Goal: Use online tool/utility: Utilize a website feature to perform a specific function

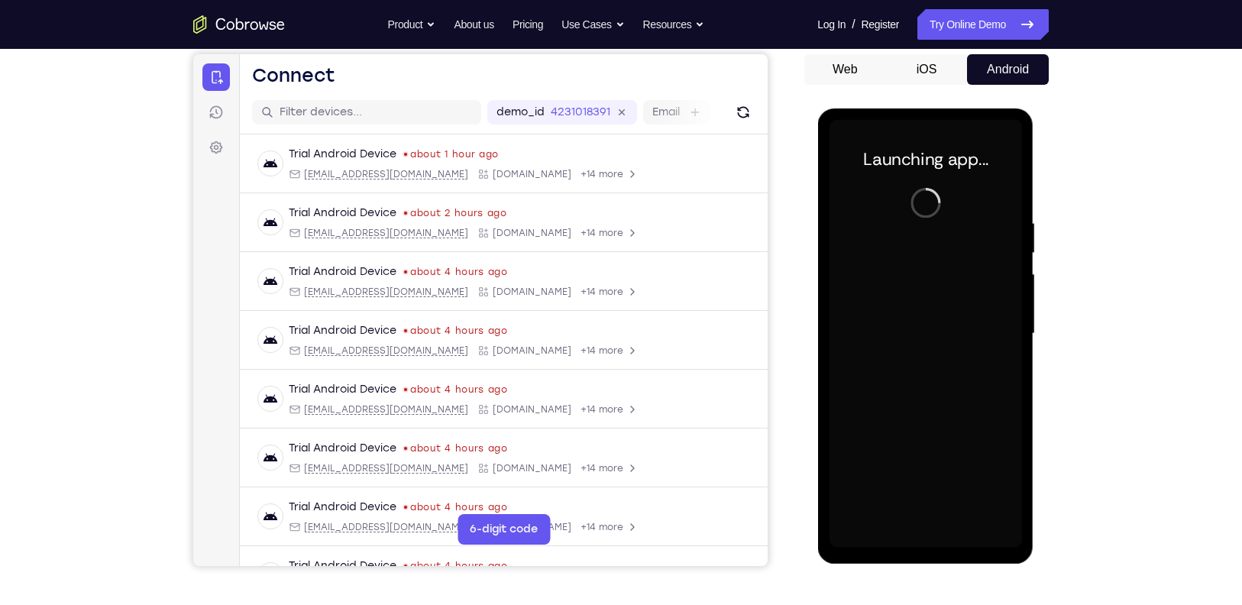
scroll to position [146, 0]
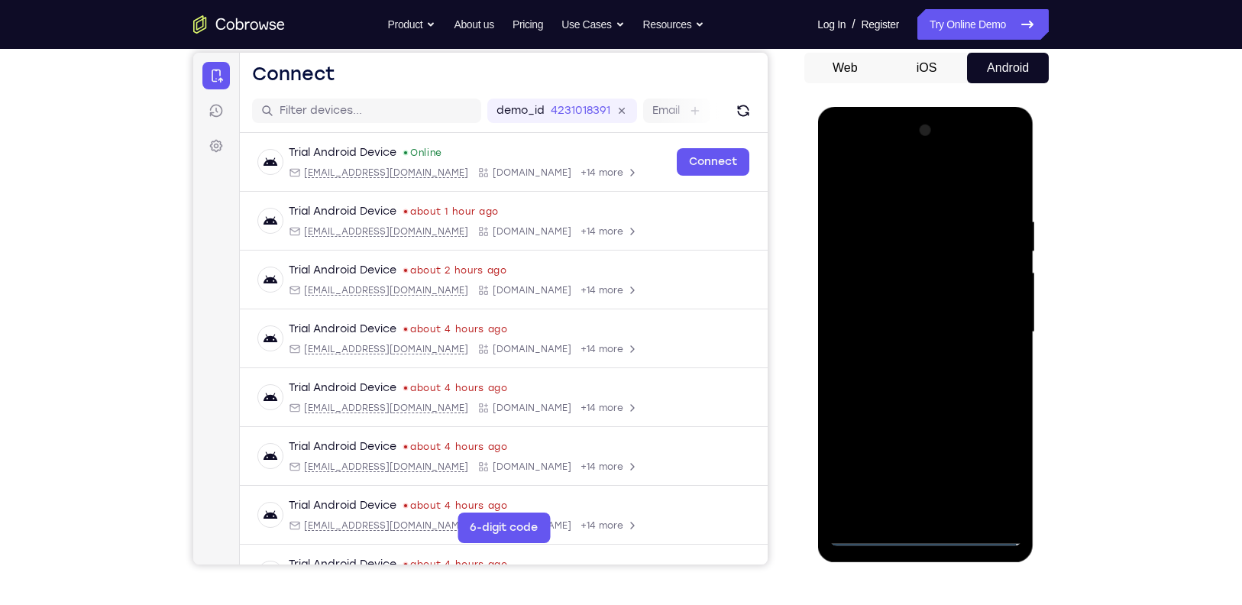
click at [925, 527] on div at bounding box center [925, 332] width 192 height 428
click at [926, 535] on div at bounding box center [925, 332] width 192 height 428
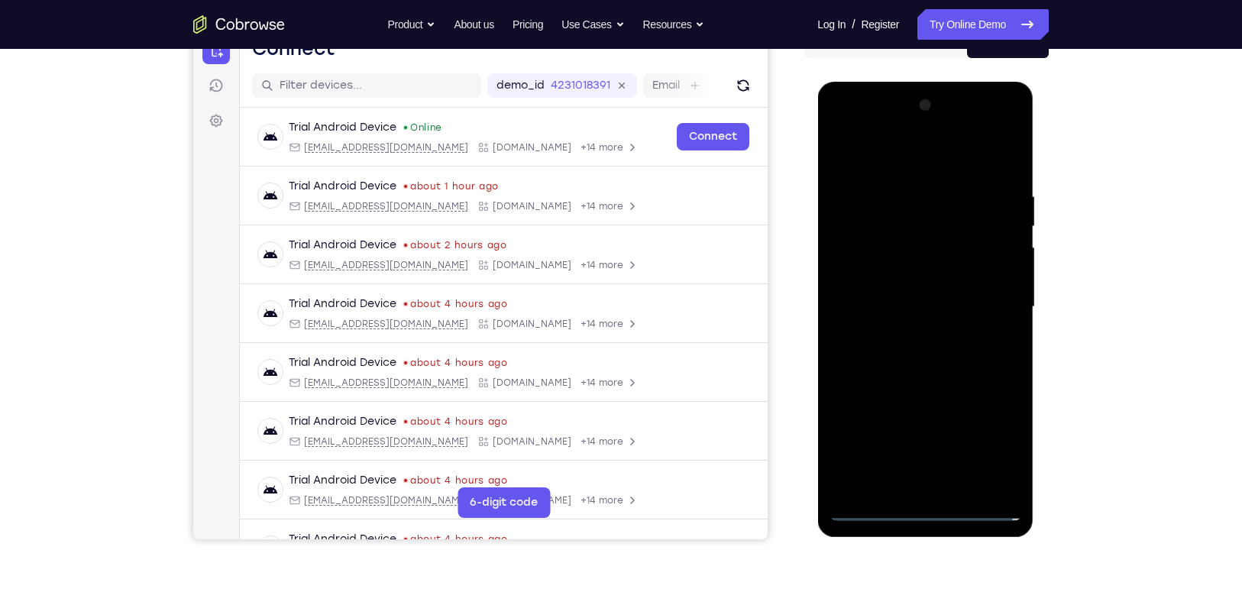
scroll to position [174, 0]
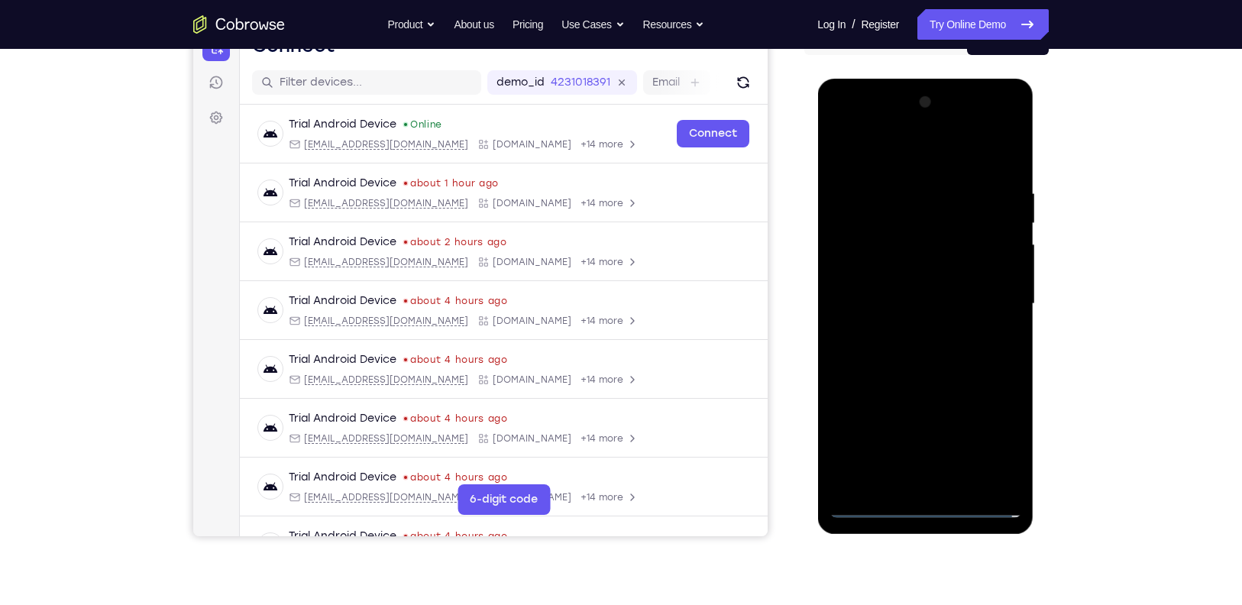
click at [994, 436] on div at bounding box center [925, 304] width 192 height 428
click at [894, 163] on div at bounding box center [925, 304] width 192 height 428
click at [981, 291] on div at bounding box center [925, 304] width 192 height 428
click at [910, 331] on div at bounding box center [925, 304] width 192 height 428
click at [914, 293] on div at bounding box center [925, 304] width 192 height 428
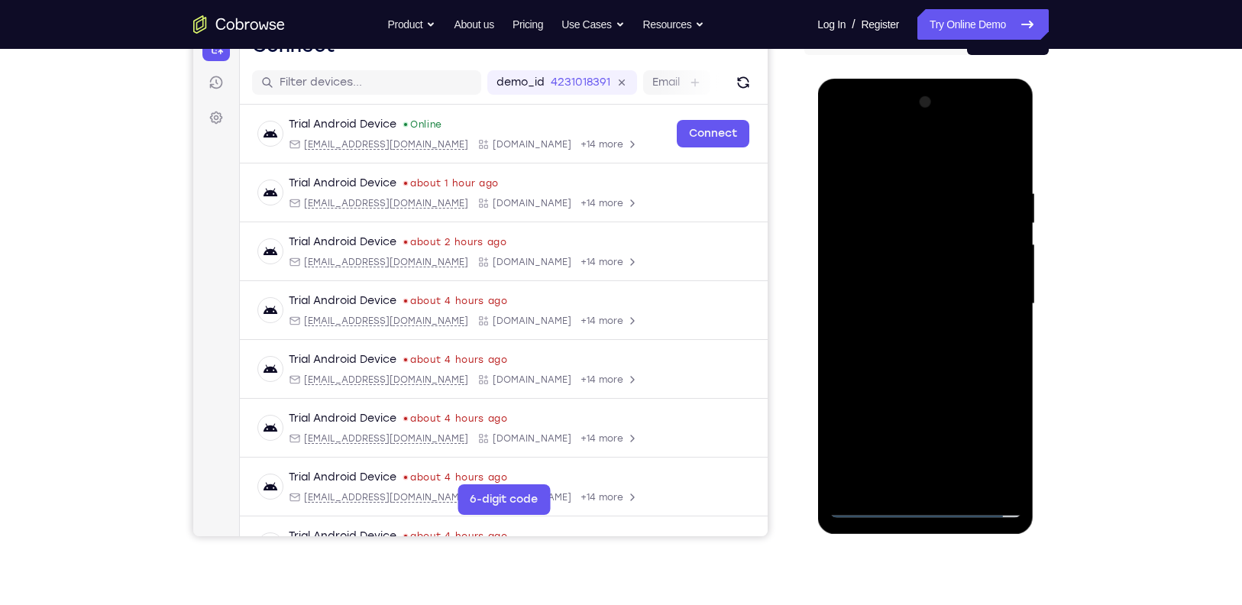
click at [913, 267] on div at bounding box center [925, 304] width 192 height 428
click at [939, 312] on div at bounding box center [925, 304] width 192 height 428
click at [959, 365] on div at bounding box center [925, 304] width 192 height 428
click at [955, 343] on div at bounding box center [925, 304] width 192 height 428
click at [947, 354] on div at bounding box center [925, 304] width 192 height 428
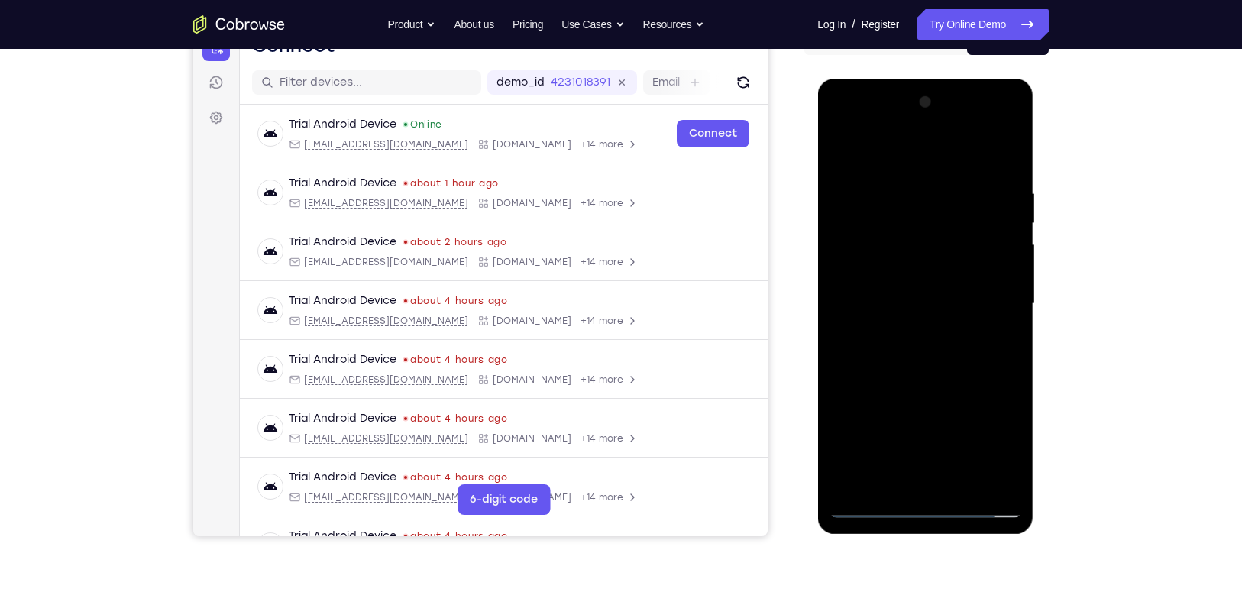
click at [947, 354] on div at bounding box center [925, 304] width 192 height 428
click at [946, 367] on div at bounding box center [925, 304] width 192 height 428
click at [1007, 482] on div at bounding box center [925, 304] width 192 height 428
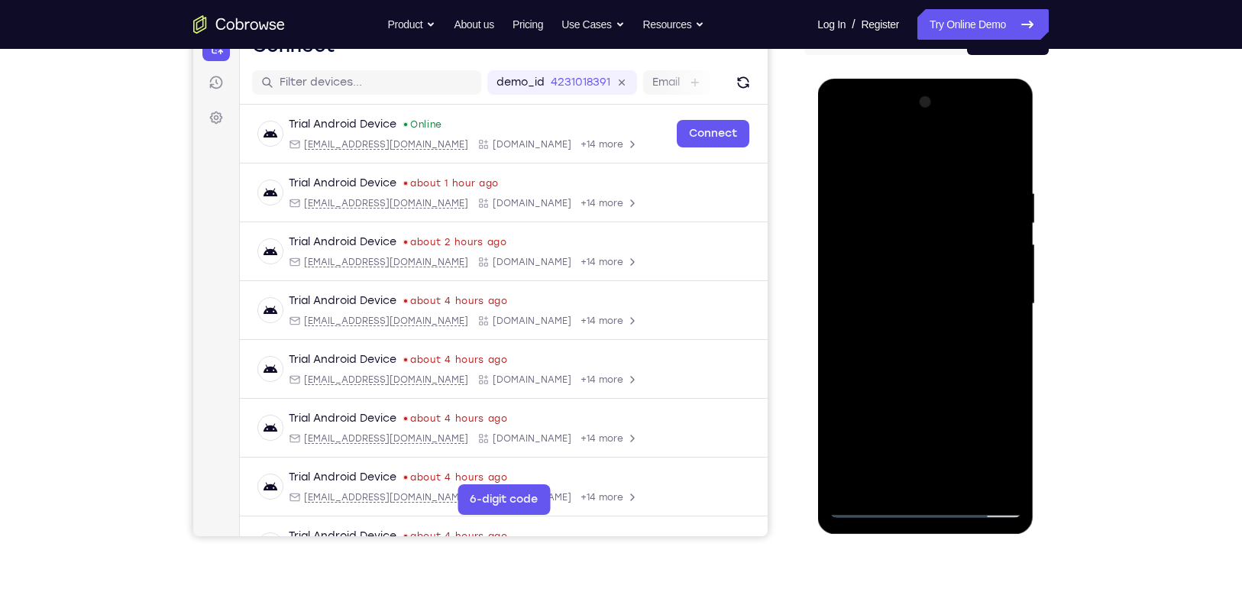
click at [965, 479] on div at bounding box center [925, 304] width 192 height 428
click at [914, 390] on div at bounding box center [925, 304] width 192 height 428
click at [943, 283] on div at bounding box center [925, 304] width 192 height 428
click at [1010, 125] on div at bounding box center [925, 304] width 192 height 428
click at [988, 412] on div at bounding box center [925, 304] width 192 height 428
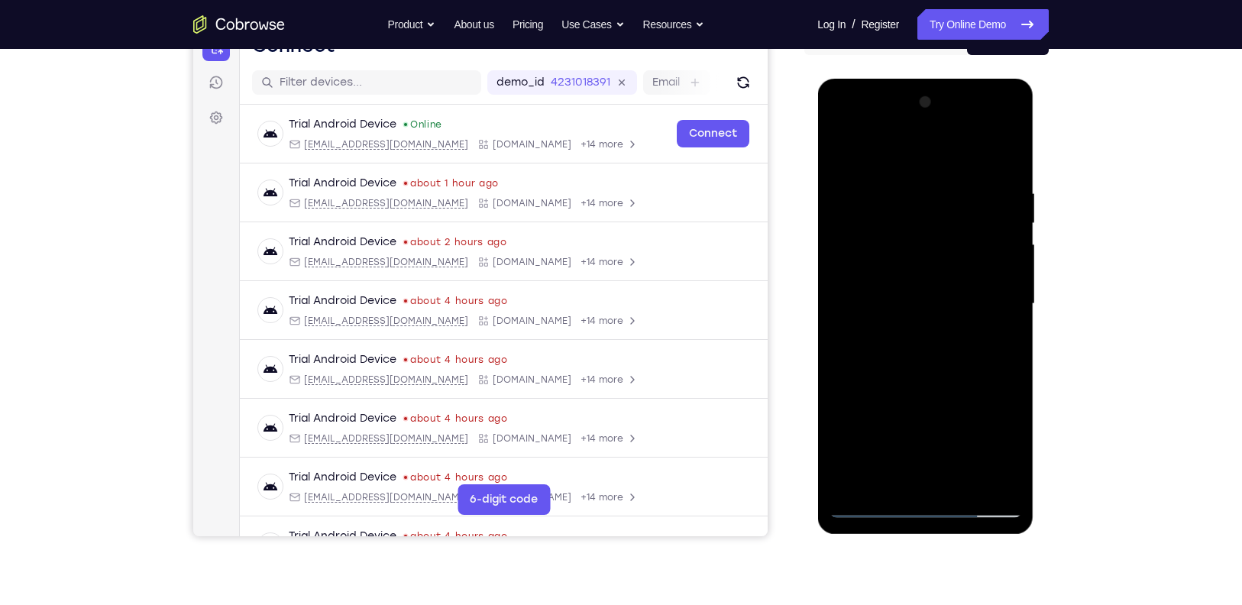
drag, startPoint x: 868, startPoint y: 210, endPoint x: 865, endPoint y: 283, distance: 73.4
click at [865, 283] on div at bounding box center [925, 304] width 192 height 428
click at [998, 144] on div at bounding box center [925, 304] width 192 height 428
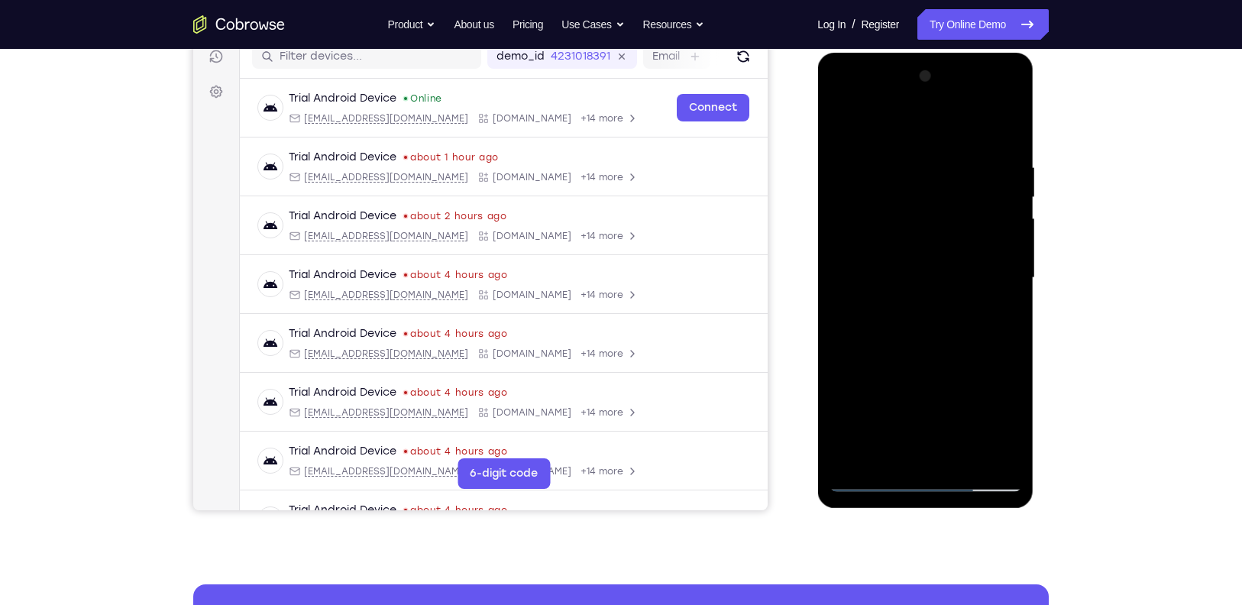
click at [985, 303] on div at bounding box center [925, 278] width 192 height 428
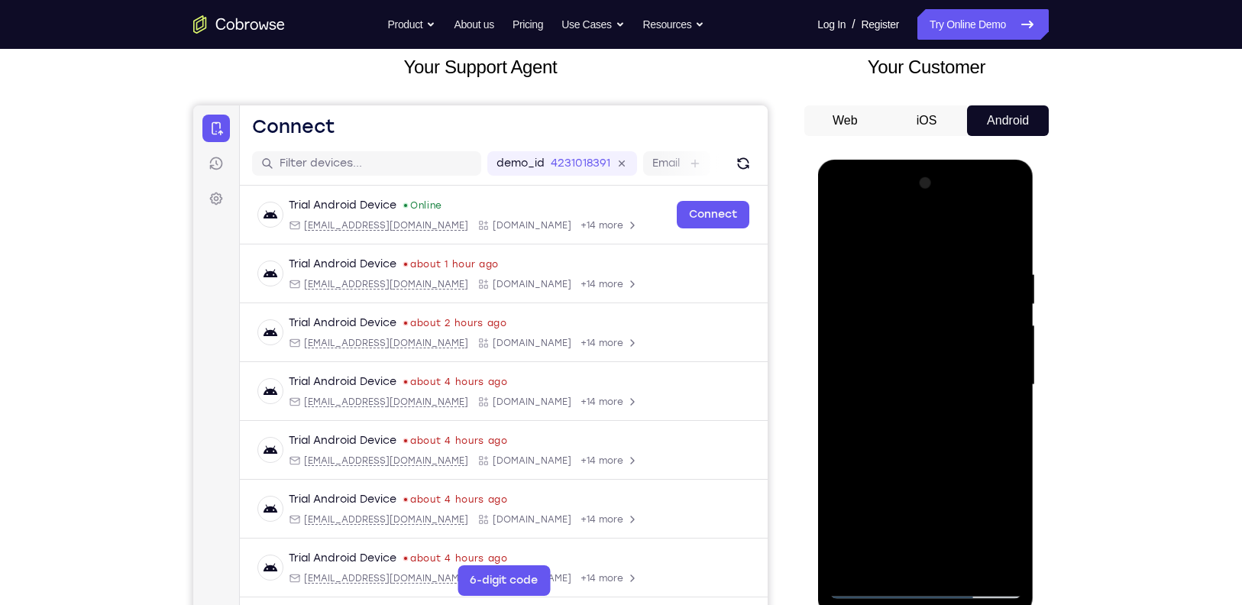
scroll to position [92, 0]
click at [955, 378] on div at bounding box center [925, 387] width 192 height 428
click at [1010, 213] on div at bounding box center [925, 387] width 192 height 428
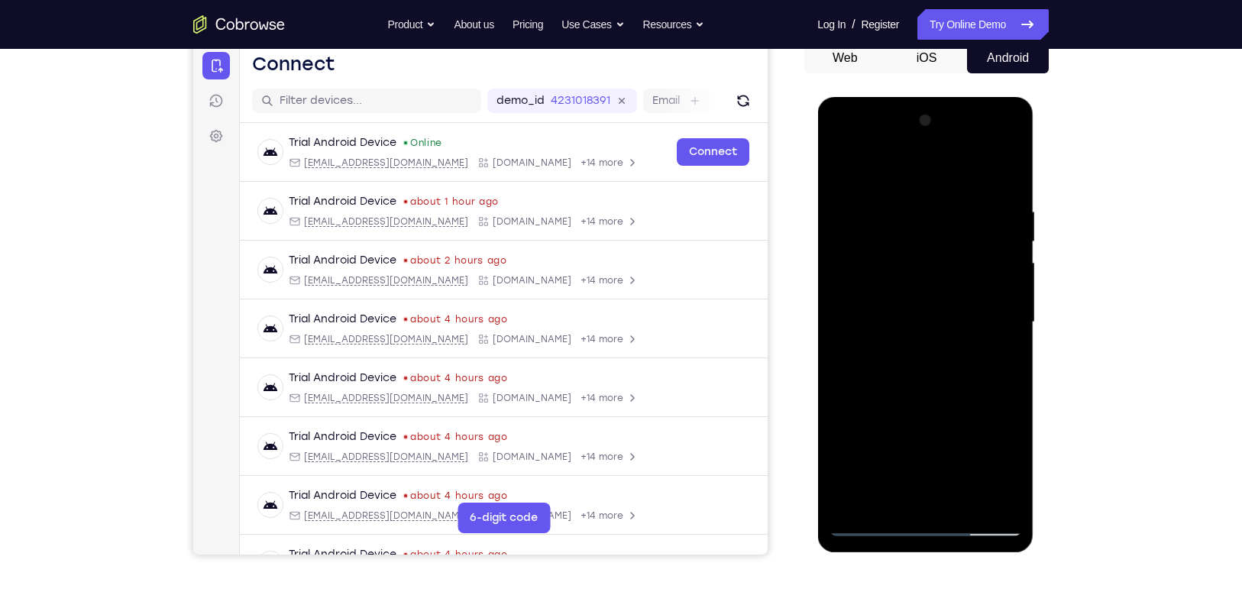
scroll to position [157, 0]
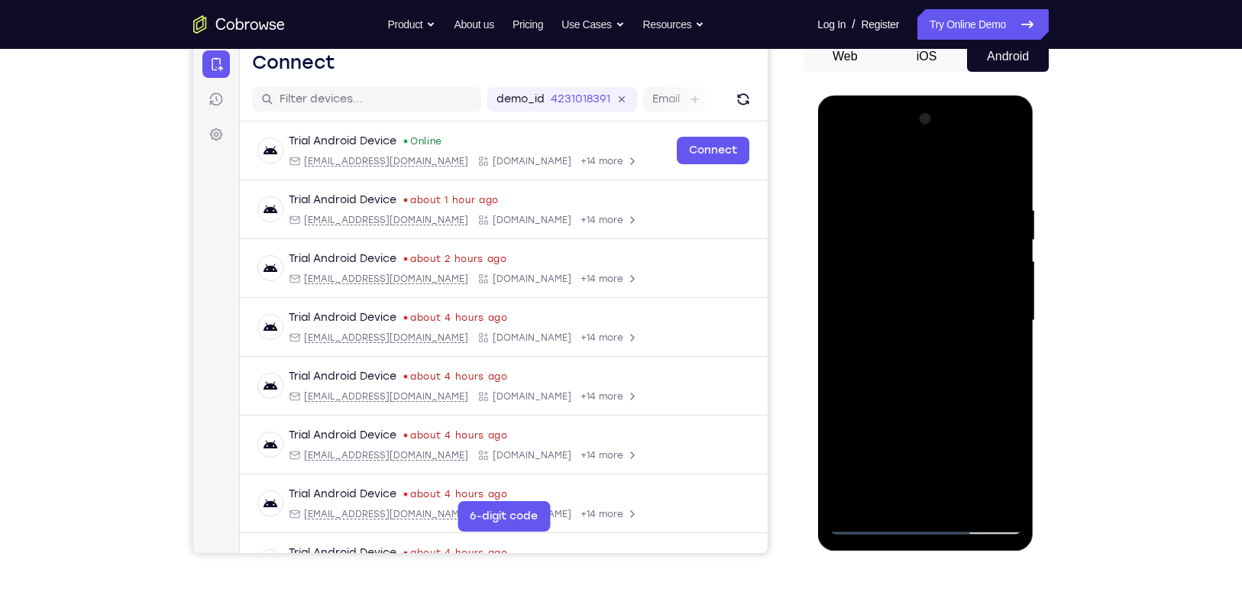
click at [984, 431] on div at bounding box center [925, 321] width 192 height 428
click at [982, 366] on div at bounding box center [925, 321] width 192 height 428
click at [995, 357] on div at bounding box center [925, 321] width 192 height 428
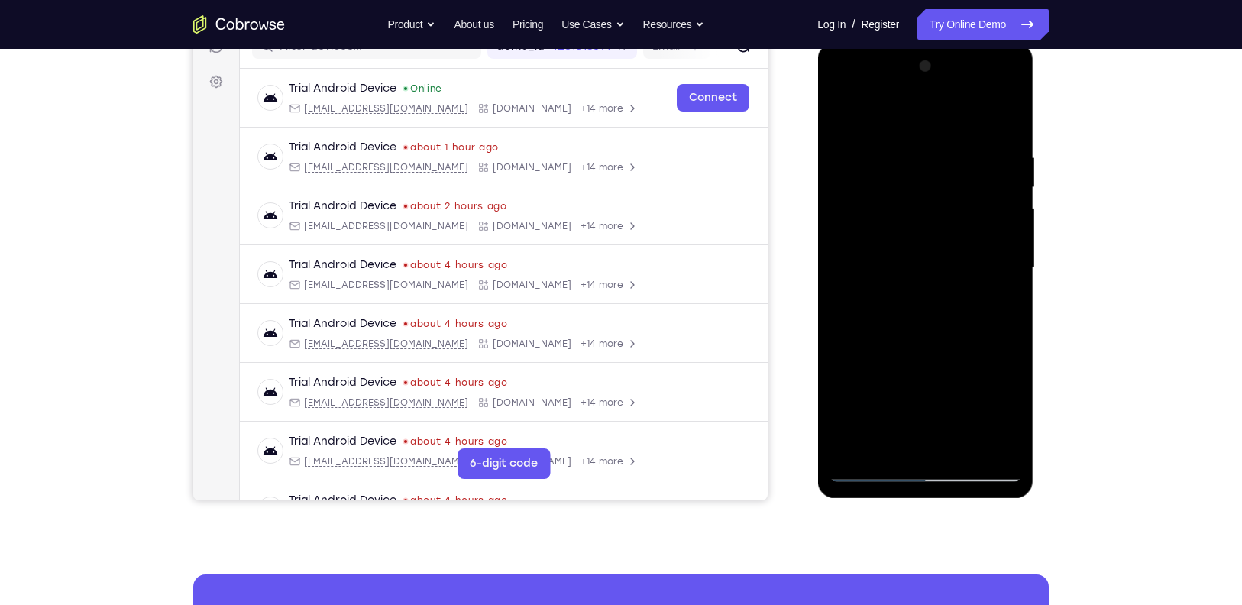
scroll to position [211, 0]
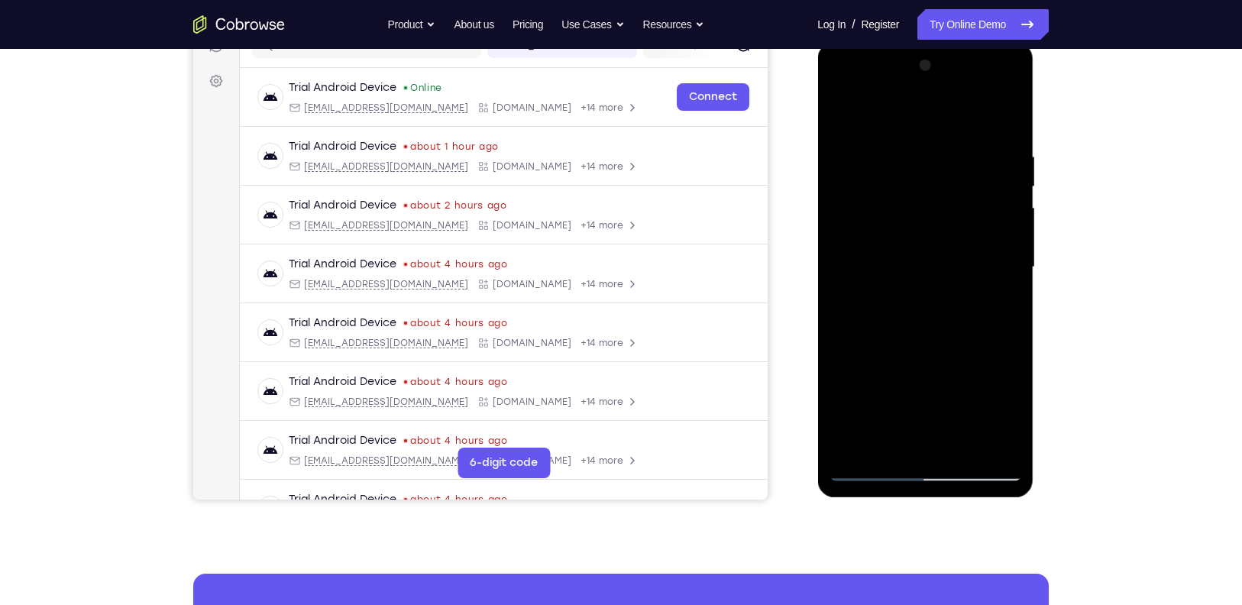
click at [867, 458] on div at bounding box center [925, 267] width 192 height 428
click at [865, 468] on div at bounding box center [925, 267] width 192 height 428
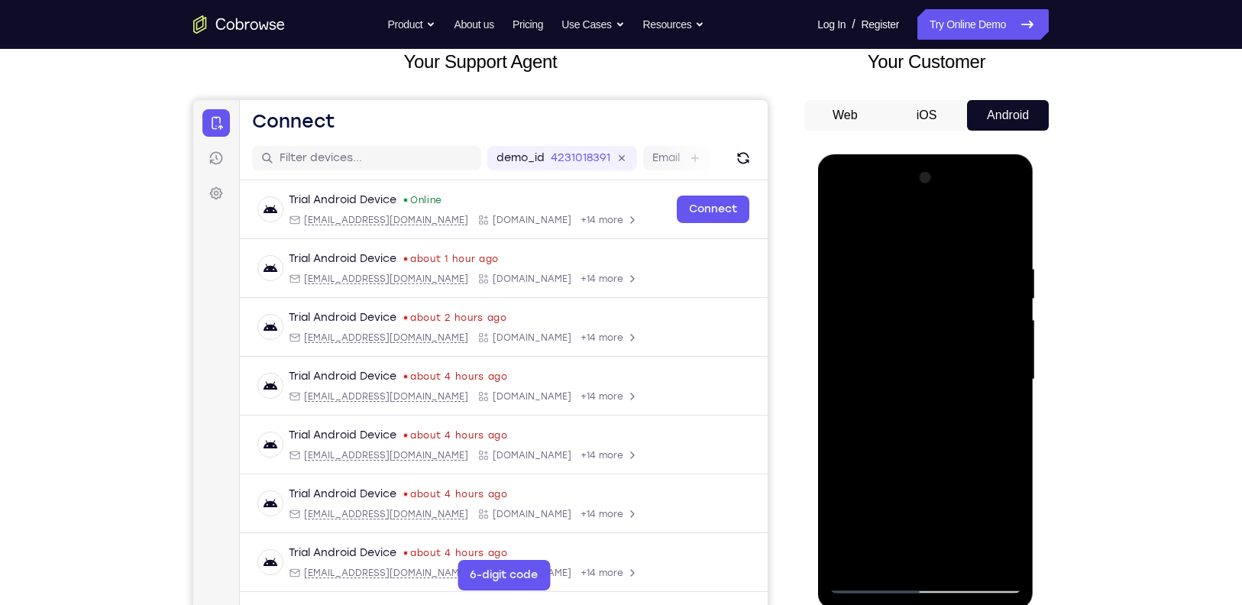
scroll to position [82, 0]
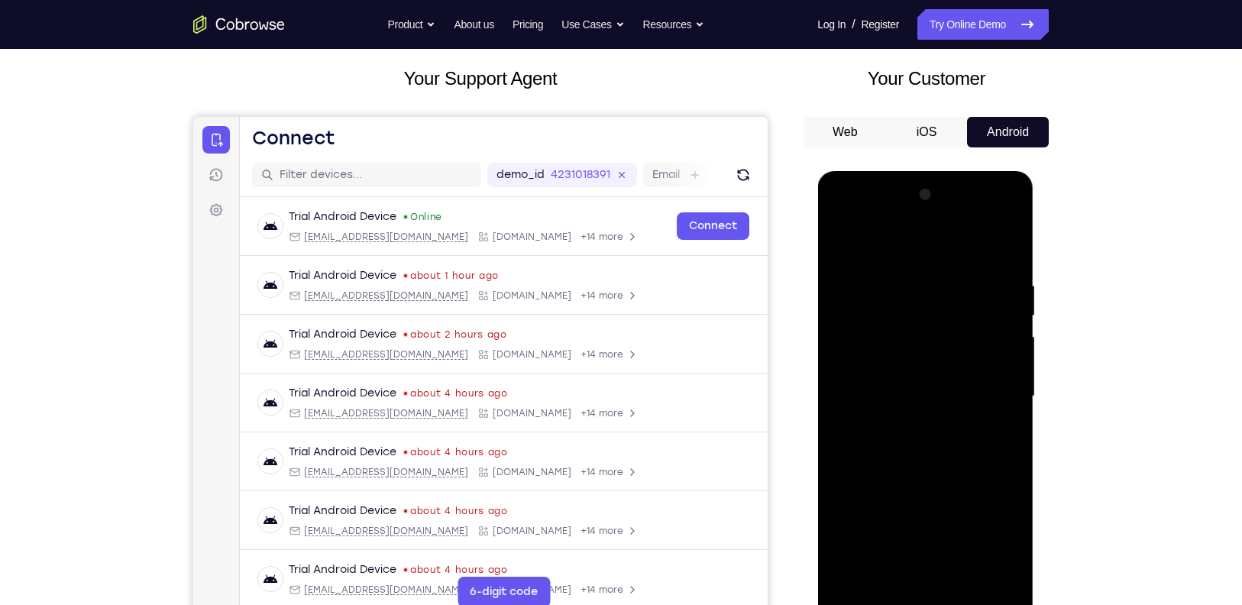
drag, startPoint x: 989, startPoint y: 328, endPoint x: 988, endPoint y: 244, distance: 84.0
click at [988, 244] on div at bounding box center [925, 397] width 192 height 428
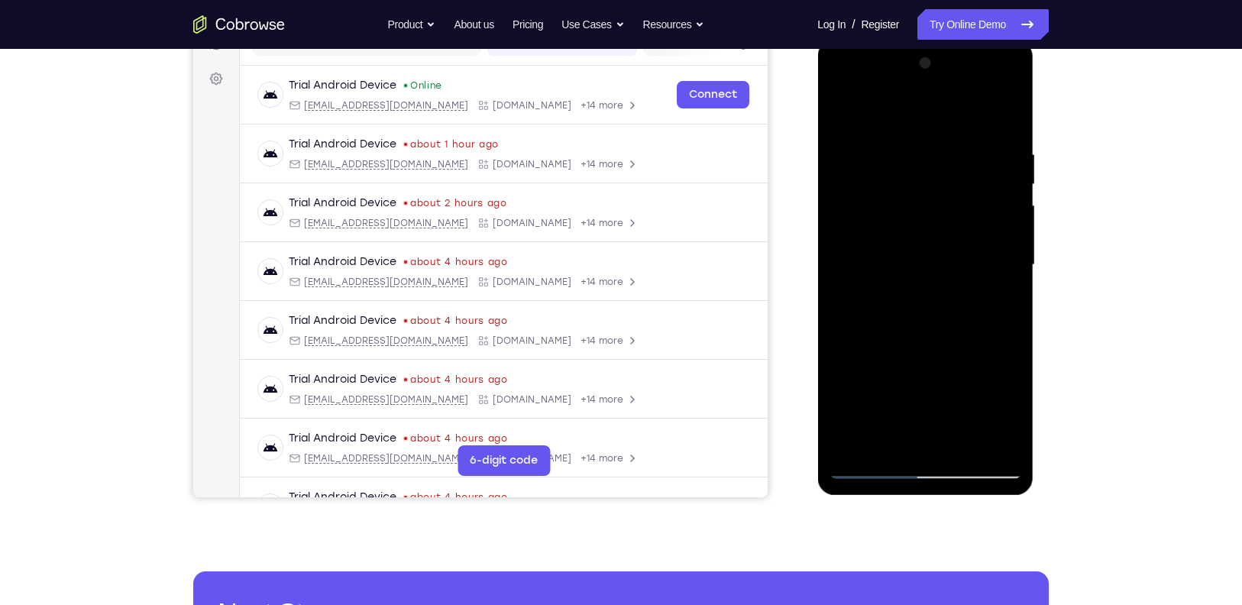
scroll to position [214, 0]
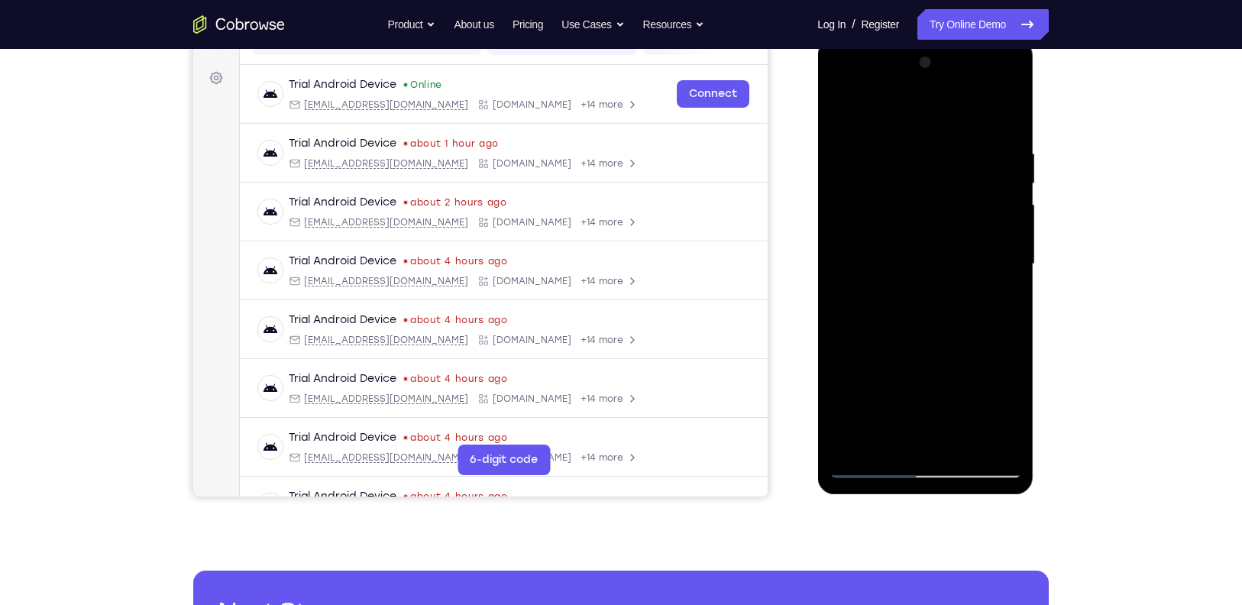
click at [1005, 438] on div at bounding box center [925, 264] width 192 height 428
drag, startPoint x: 867, startPoint y: 335, endPoint x: 867, endPoint y: 389, distance: 53.5
click at [867, 389] on div at bounding box center [925, 264] width 192 height 428
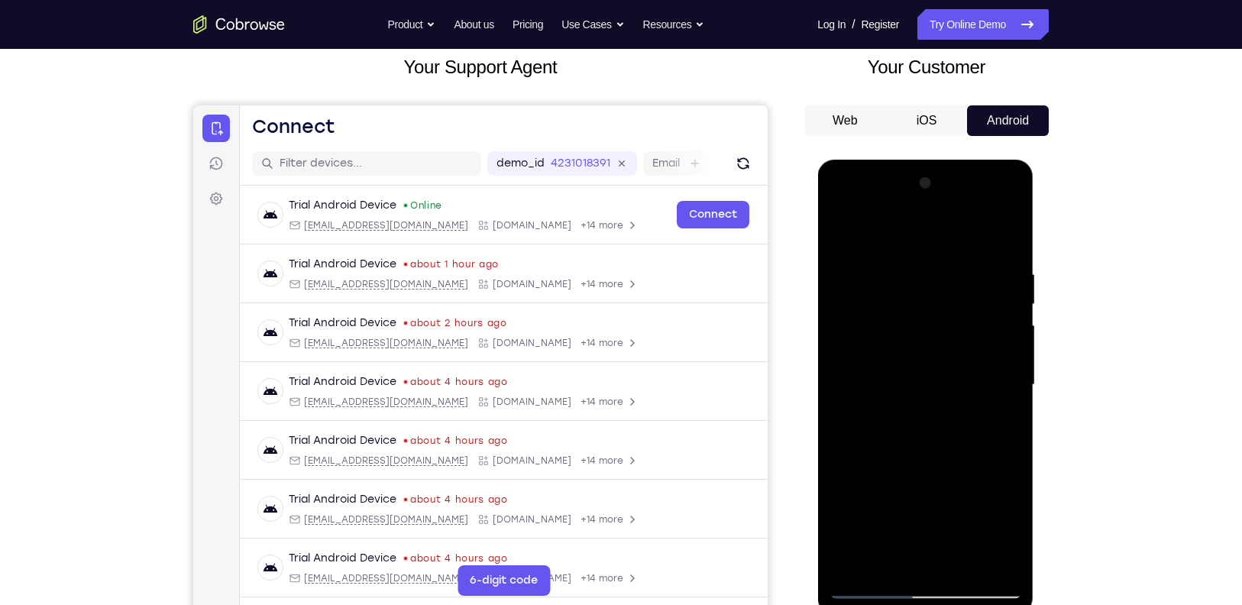
scroll to position [92, 0]
drag, startPoint x: 903, startPoint y: 293, endPoint x: 907, endPoint y: 506, distance: 213.1
click at [907, 506] on div at bounding box center [925, 387] width 192 height 428
drag, startPoint x: 875, startPoint y: 340, endPoint x: 884, endPoint y: 405, distance: 65.5
click at [884, 405] on div at bounding box center [925, 387] width 192 height 428
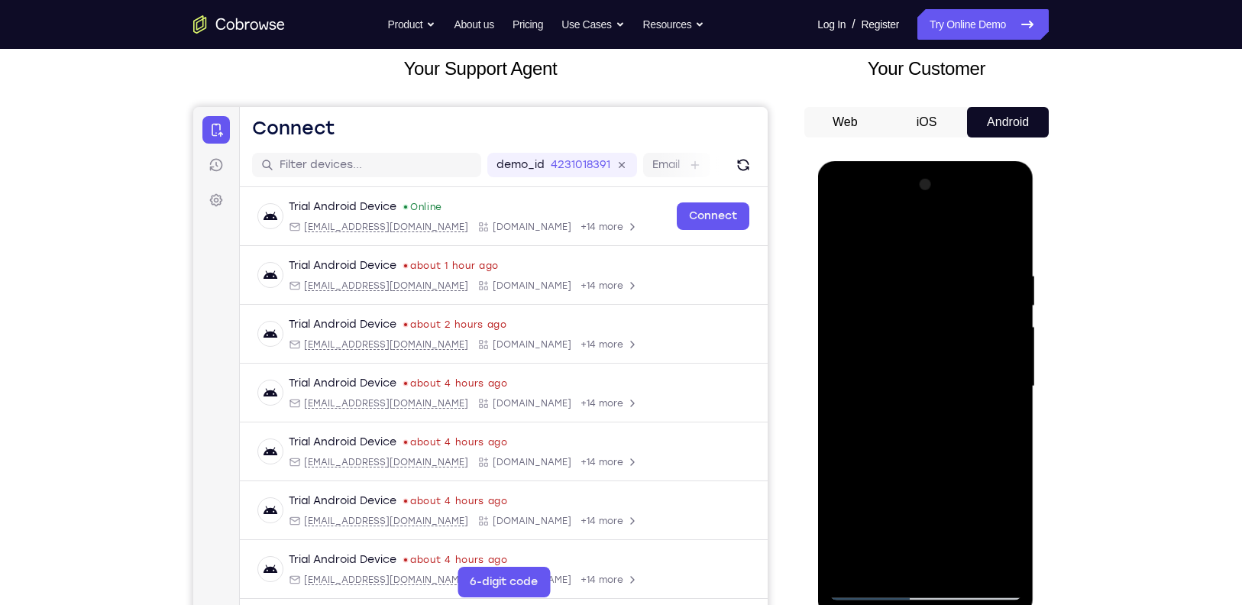
drag, startPoint x: 884, startPoint y: 405, endPoint x: 877, endPoint y: 465, distance: 60.7
click at [877, 465] on div at bounding box center [925, 387] width 192 height 428
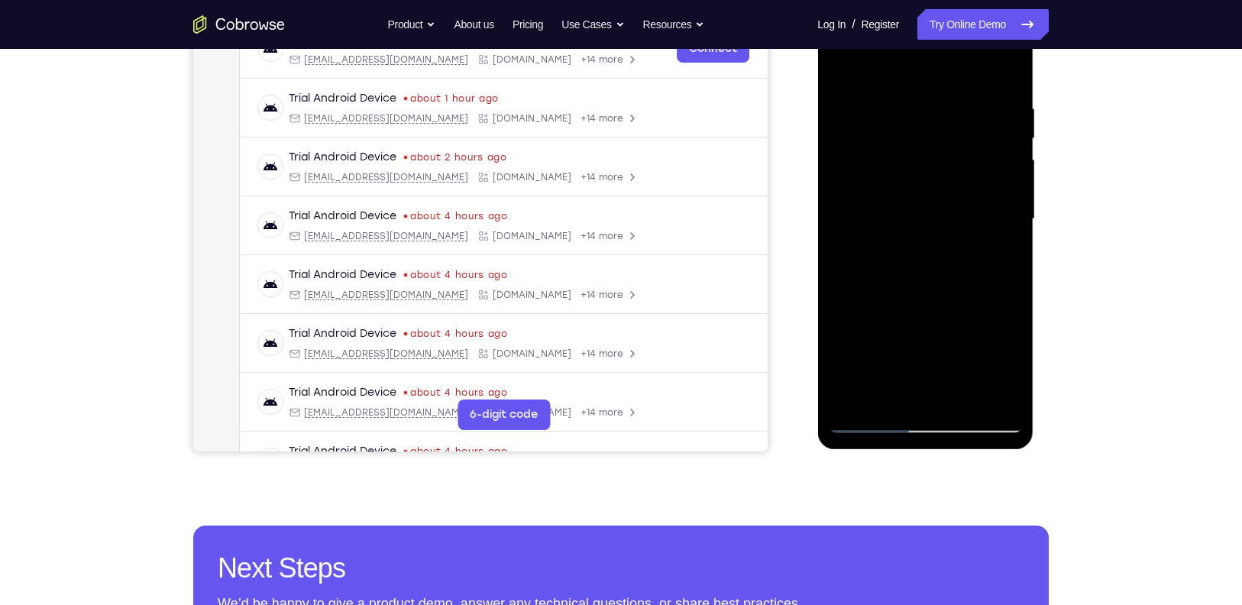
scroll to position [260, 0]
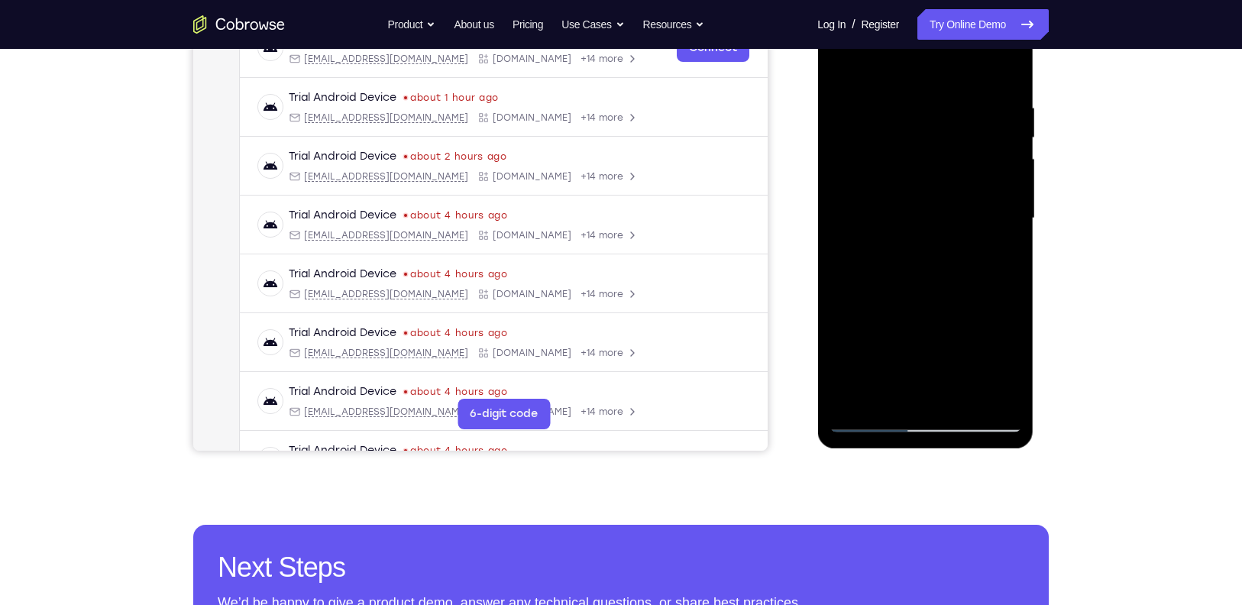
drag, startPoint x: 894, startPoint y: 272, endPoint x: 904, endPoint y: 365, distance: 93.7
click at [904, 365] on div at bounding box center [925, 219] width 192 height 428
drag, startPoint x: 952, startPoint y: 276, endPoint x: 954, endPoint y: 374, distance: 98.5
click at [954, 374] on div at bounding box center [925, 219] width 192 height 428
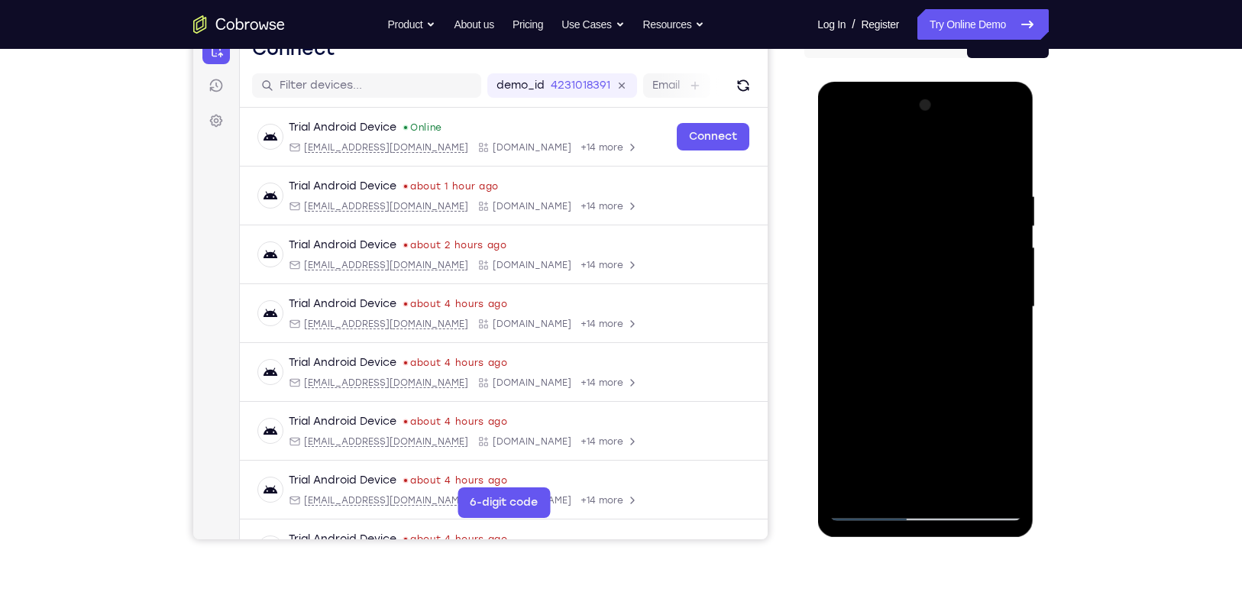
scroll to position [164, 0]
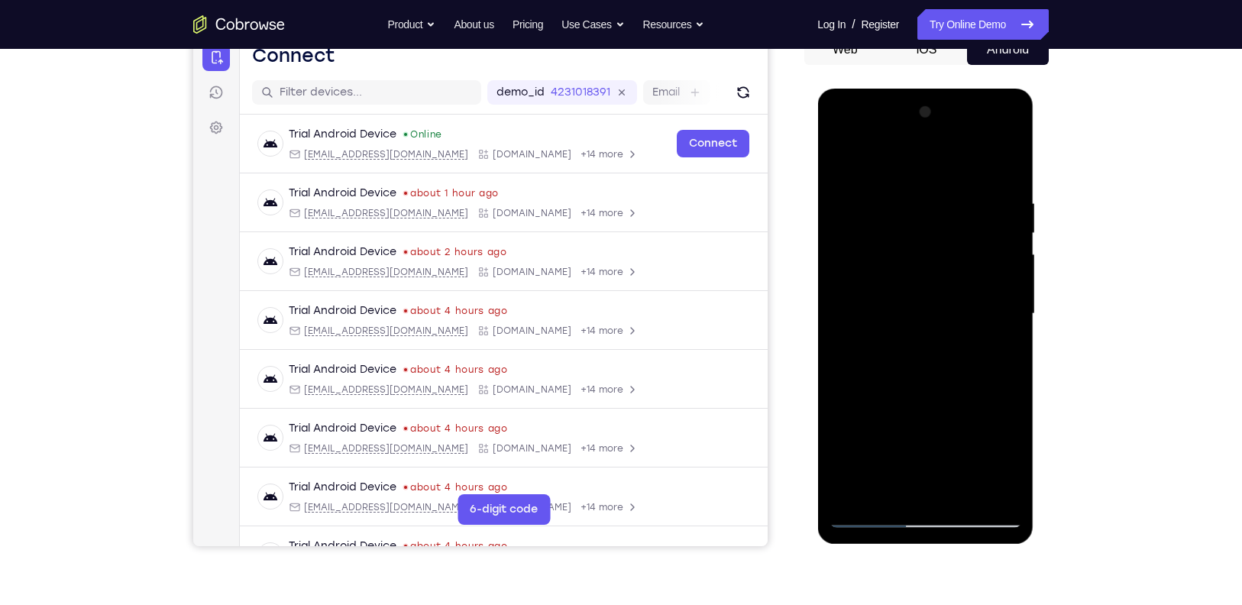
drag, startPoint x: 893, startPoint y: 321, endPoint x: 900, endPoint y: 458, distance: 136.9
click at [900, 458] on div at bounding box center [925, 314] width 192 height 428
drag, startPoint x: 884, startPoint y: 151, endPoint x: 899, endPoint y: 208, distance: 58.5
click at [899, 208] on div at bounding box center [925, 314] width 192 height 428
drag, startPoint x: 899, startPoint y: 208, endPoint x: 901, endPoint y: 325, distance: 116.9
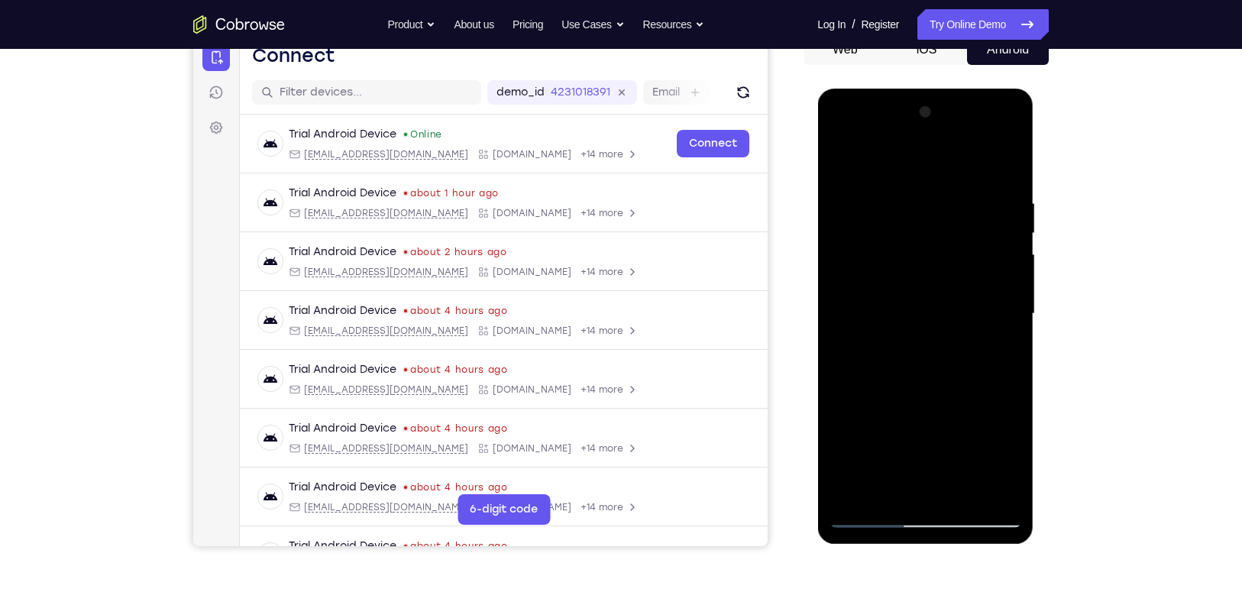
click at [901, 325] on div at bounding box center [925, 314] width 192 height 428
click at [996, 155] on div at bounding box center [925, 314] width 192 height 428
drag, startPoint x: 859, startPoint y: 234, endPoint x: 862, endPoint y: 346, distance: 112.3
click at [862, 346] on div at bounding box center [925, 314] width 192 height 428
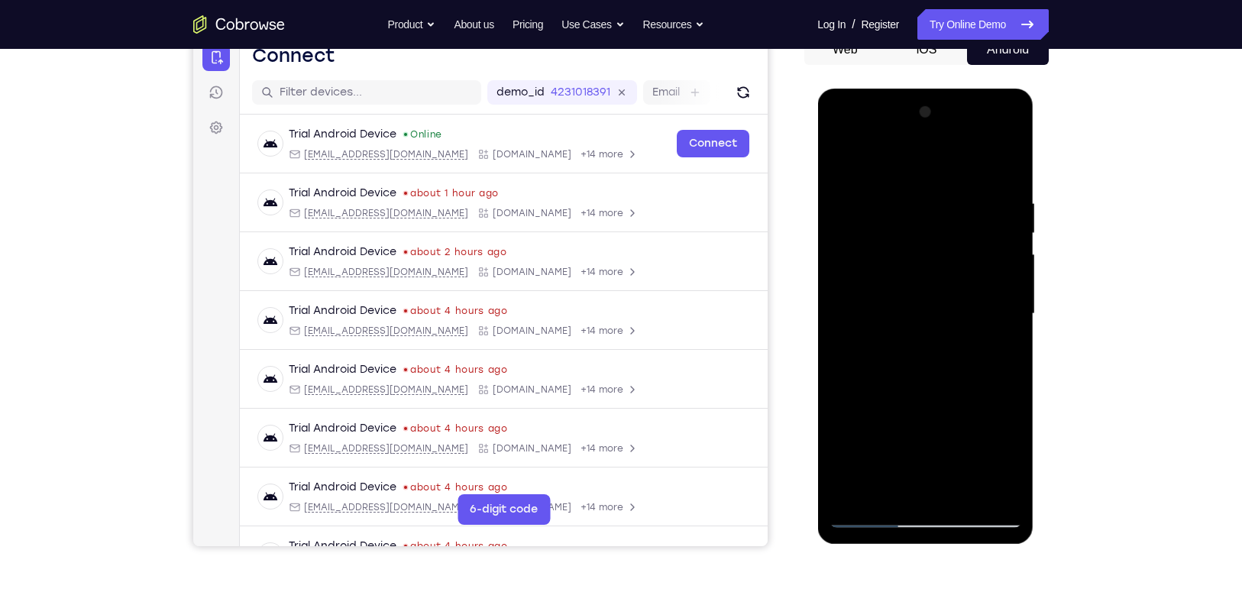
click at [999, 153] on div at bounding box center [925, 314] width 192 height 428
click at [1007, 142] on div at bounding box center [925, 314] width 192 height 428
click at [978, 420] on div at bounding box center [925, 314] width 192 height 428
click at [995, 353] on div at bounding box center [925, 314] width 192 height 428
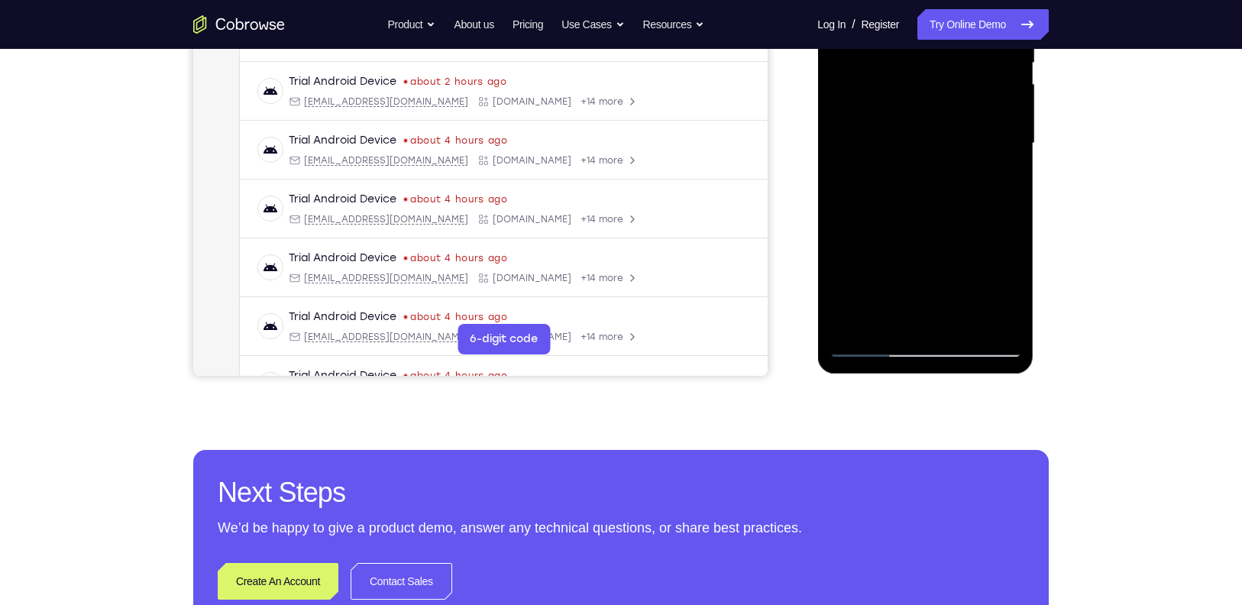
scroll to position [364, 0]
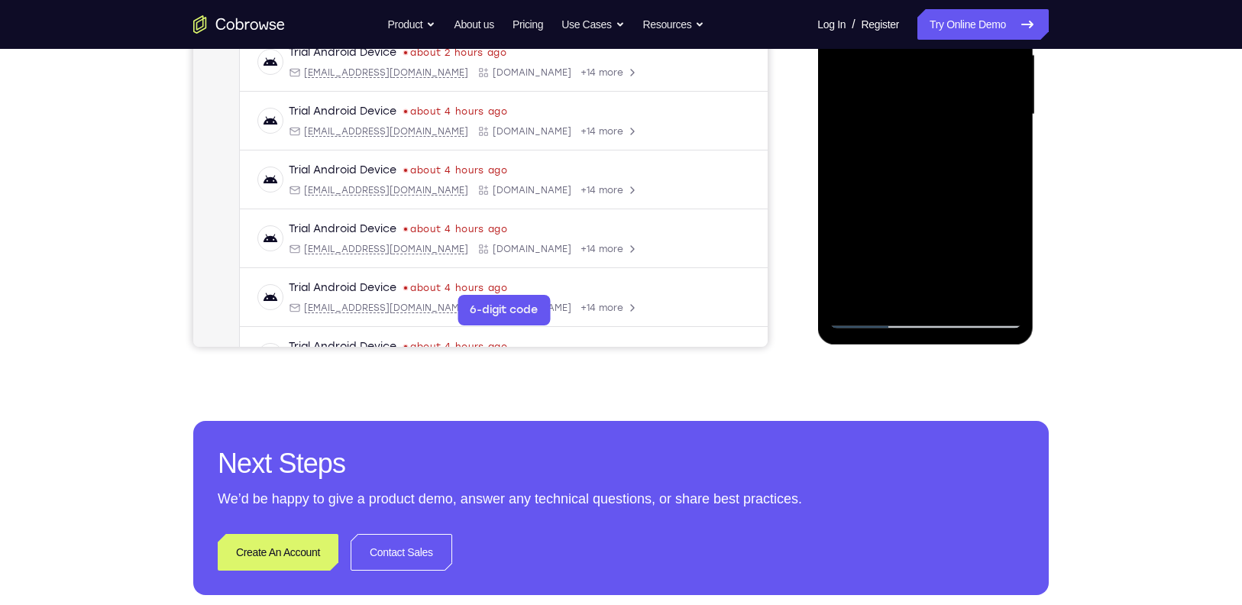
click at [873, 313] on div at bounding box center [925, 115] width 192 height 428
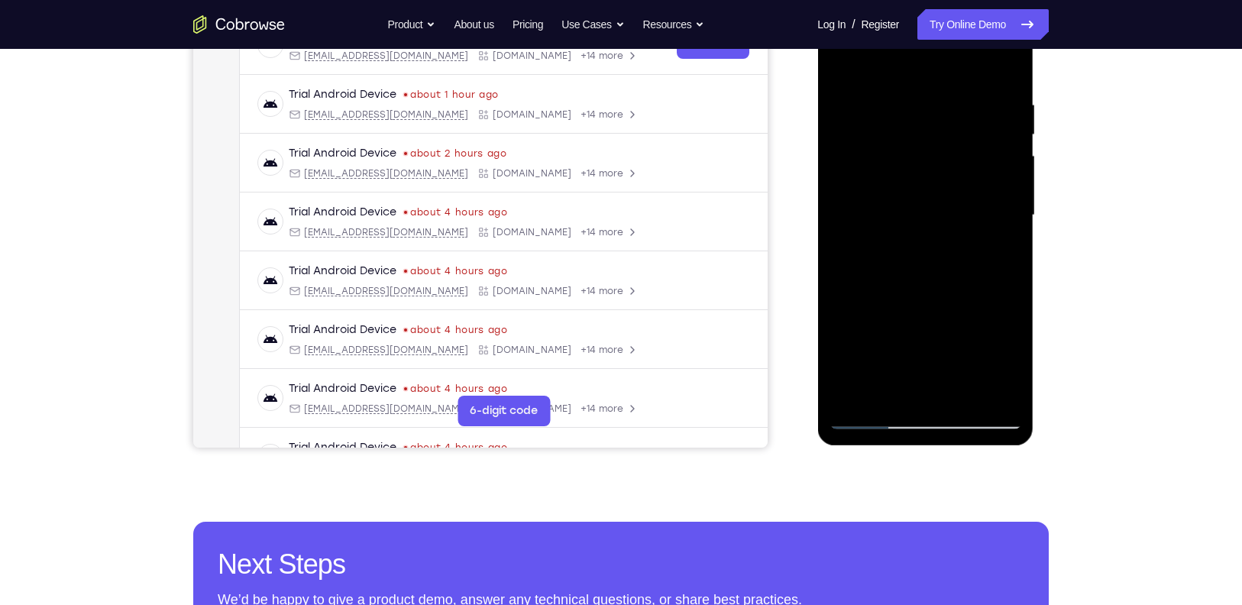
scroll to position [262, 0]
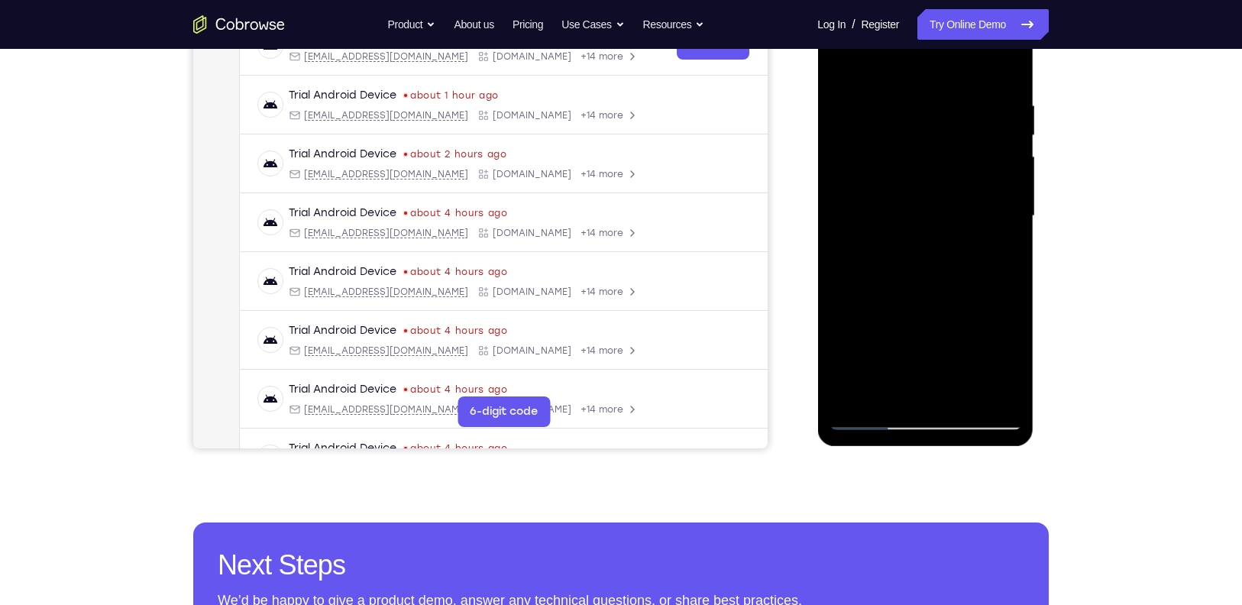
click at [1003, 238] on div at bounding box center [925, 216] width 192 height 428
click at [1010, 391] on div at bounding box center [925, 216] width 192 height 428
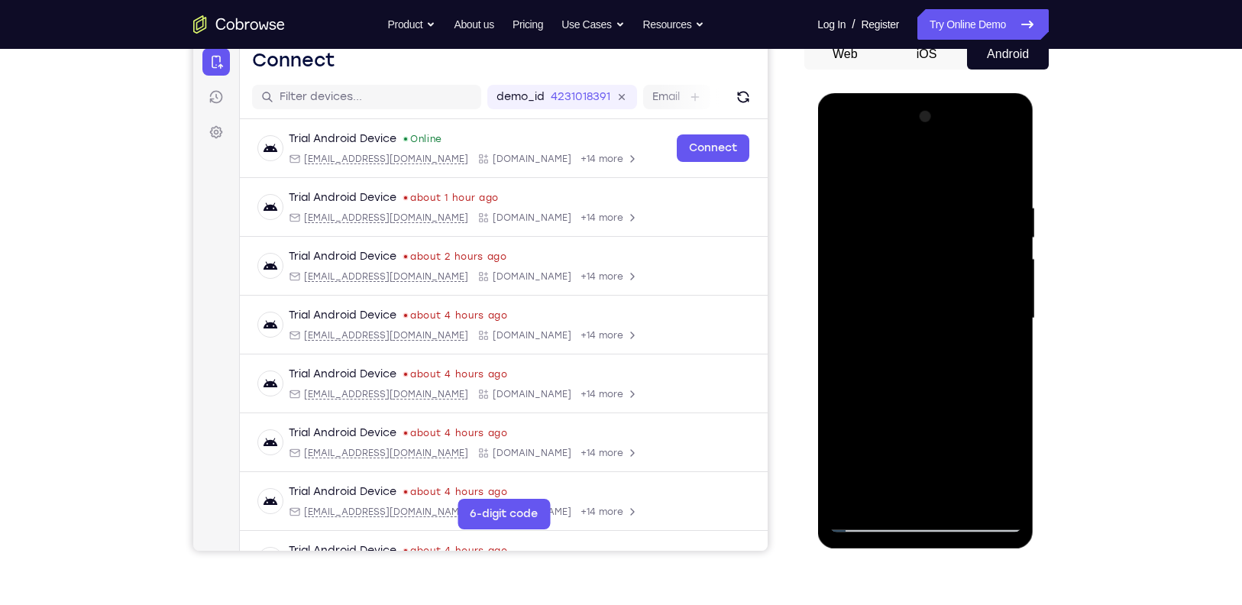
scroll to position [159, 0]
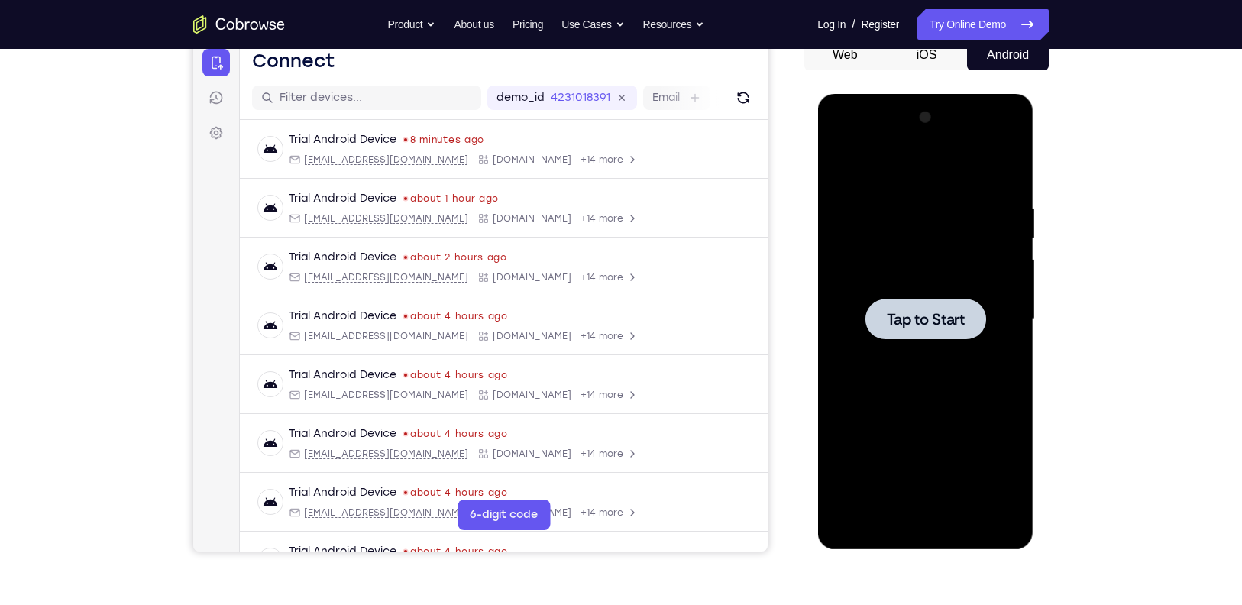
click at [936, 289] on div at bounding box center [925, 319] width 192 height 428
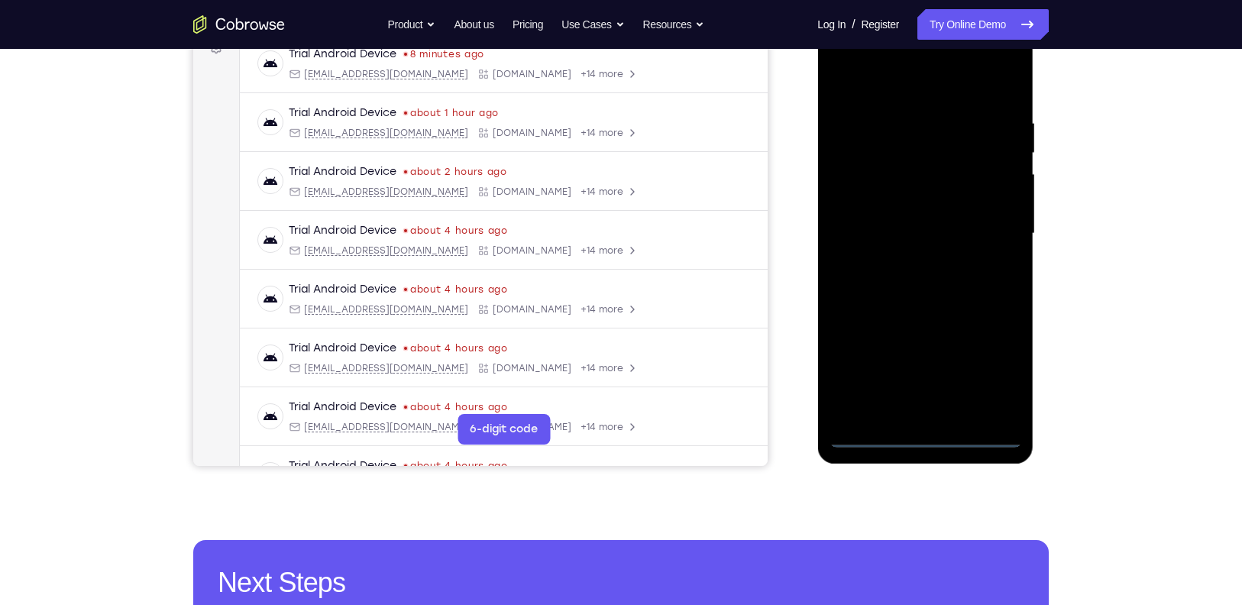
scroll to position [245, 0]
click at [918, 433] on div at bounding box center [925, 233] width 192 height 428
click at [994, 364] on div at bounding box center [925, 233] width 192 height 428
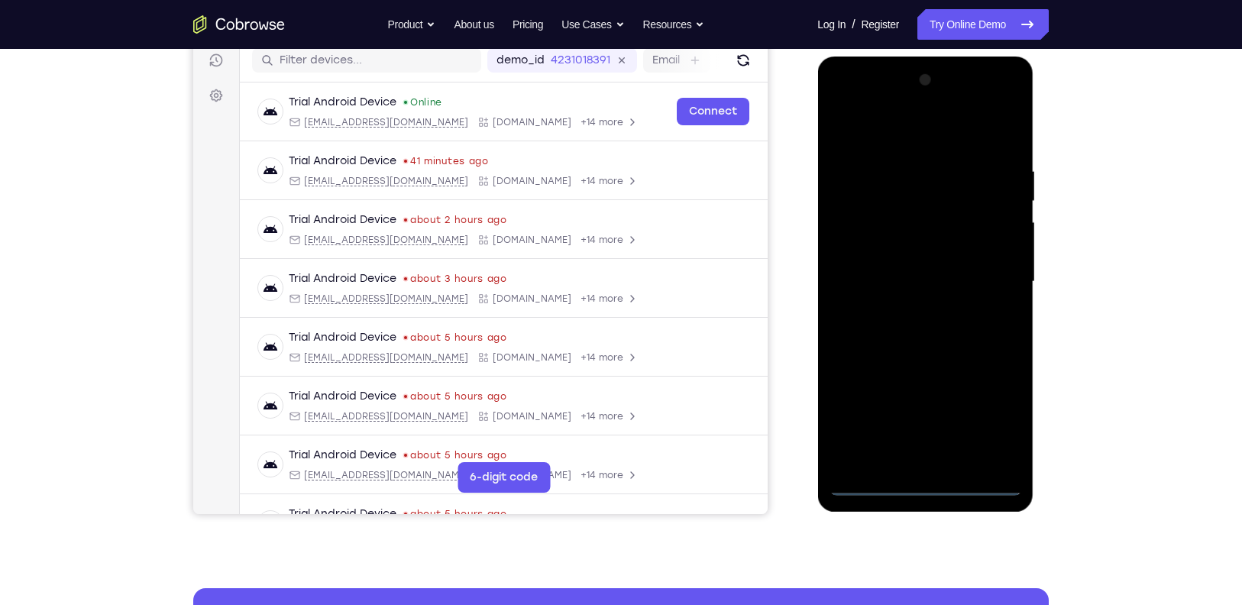
scroll to position [196, 0]
click at [881, 133] on div at bounding box center [925, 283] width 192 height 428
click at [856, 234] on div at bounding box center [925, 283] width 192 height 428
click at [904, 277] on div at bounding box center [925, 283] width 192 height 428
click at [899, 267] on div at bounding box center [925, 283] width 192 height 428
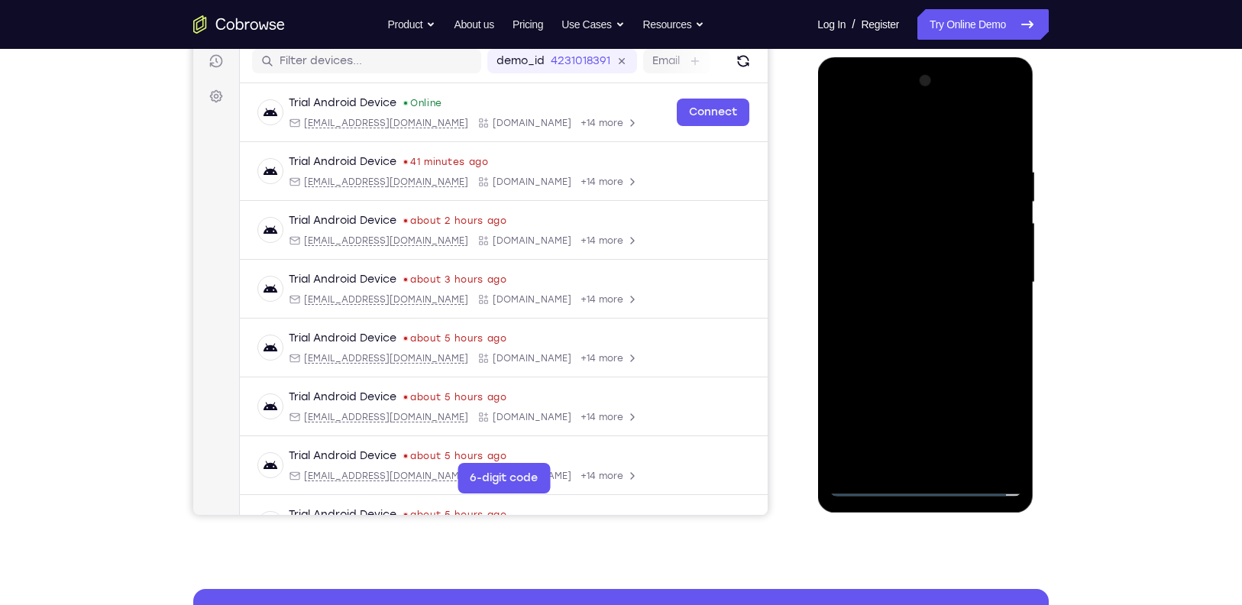
click at [910, 291] on div at bounding box center [925, 283] width 192 height 428
click at [933, 453] on div at bounding box center [925, 283] width 192 height 428
click at [875, 146] on div at bounding box center [925, 283] width 192 height 428
click at [1007, 205] on div at bounding box center [925, 283] width 192 height 428
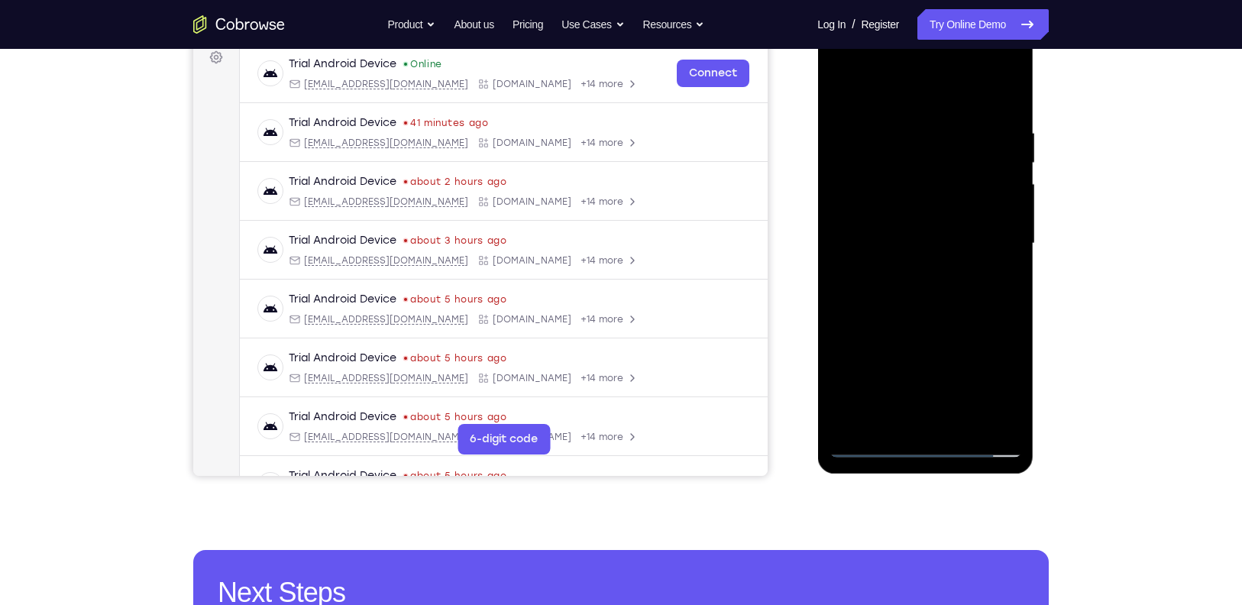
scroll to position [216, 0]
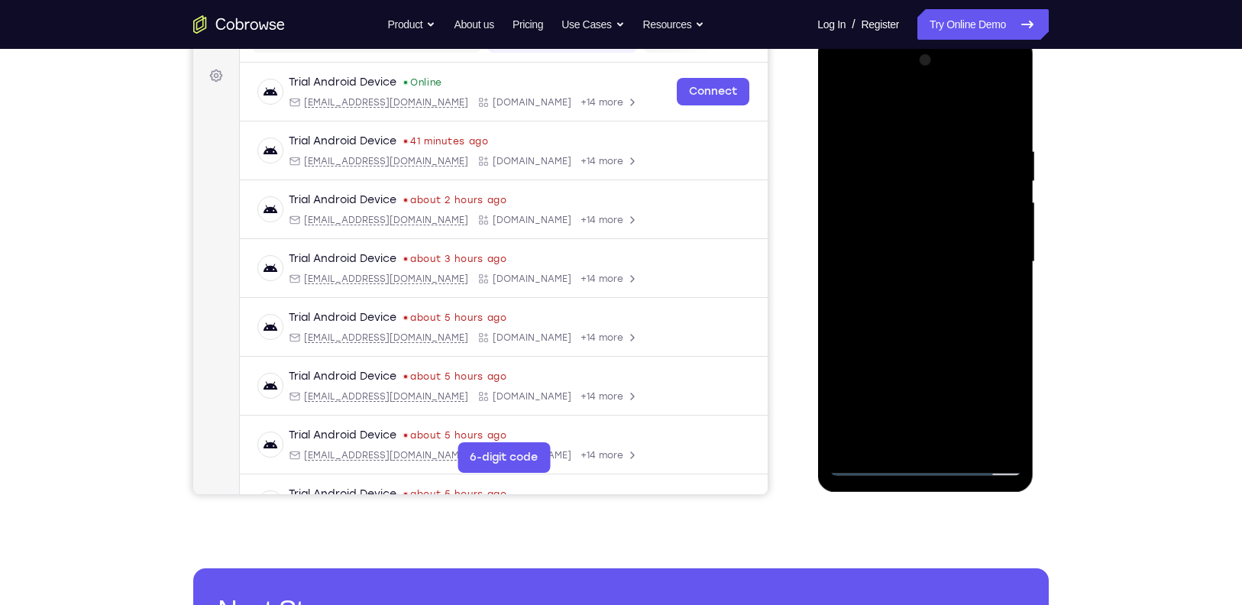
drag, startPoint x: 904, startPoint y: 395, endPoint x: 891, endPoint y: 262, distance: 133.5
click at [891, 262] on div at bounding box center [925, 262] width 192 height 428
click at [978, 296] on div at bounding box center [925, 262] width 192 height 428
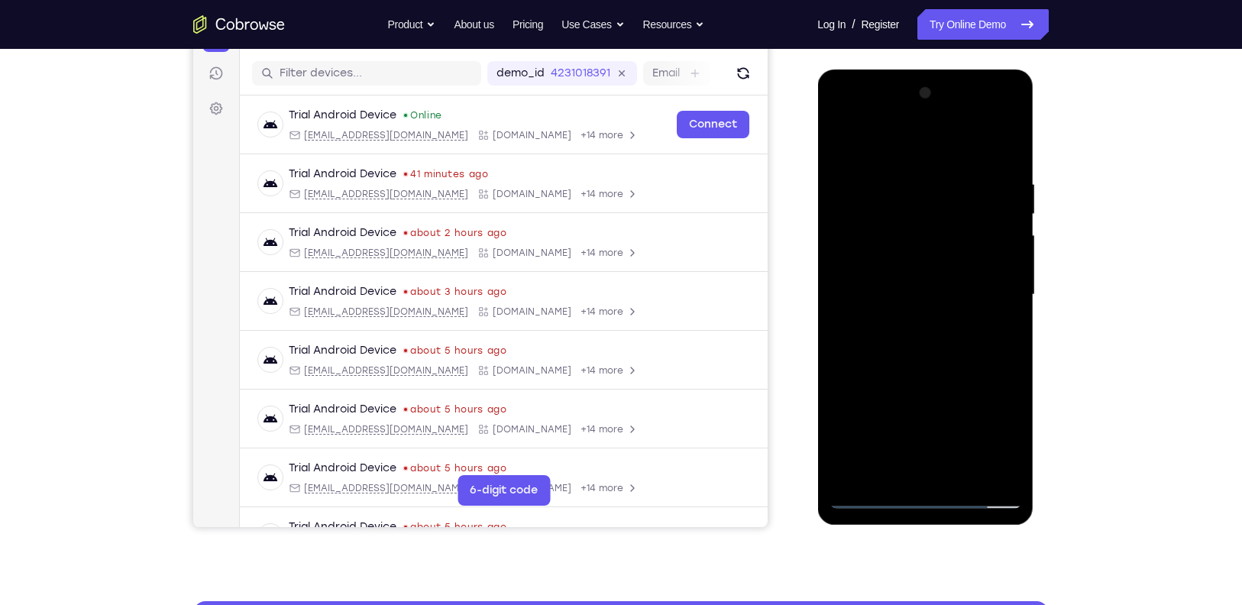
scroll to position [183, 0]
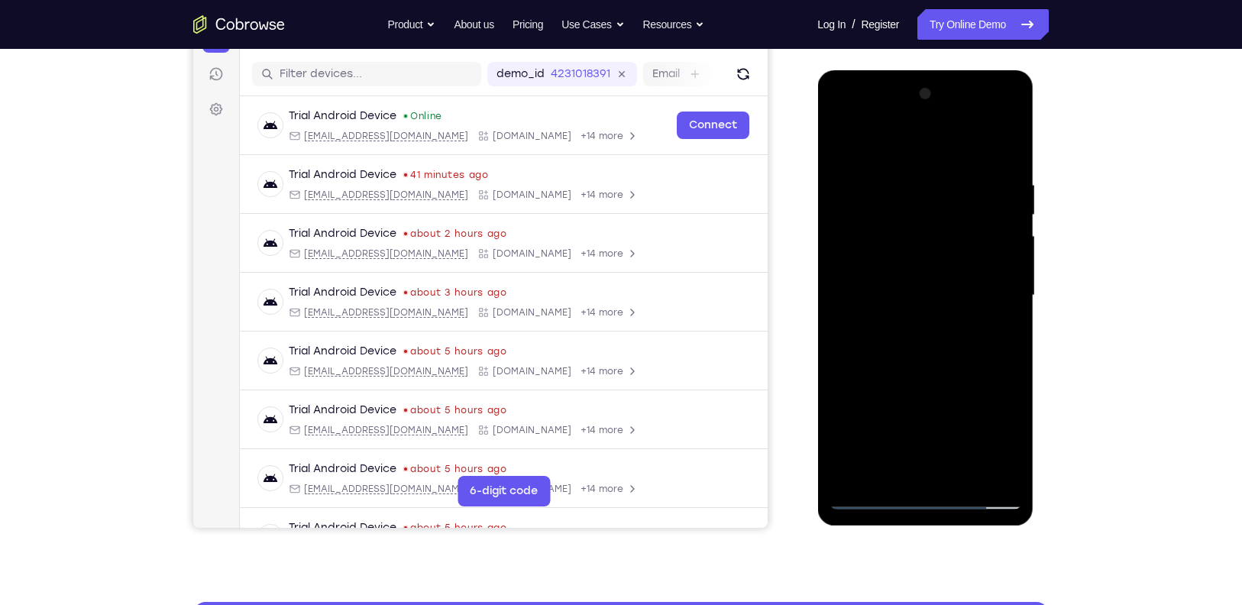
click at [1016, 136] on div at bounding box center [925, 296] width 192 height 428
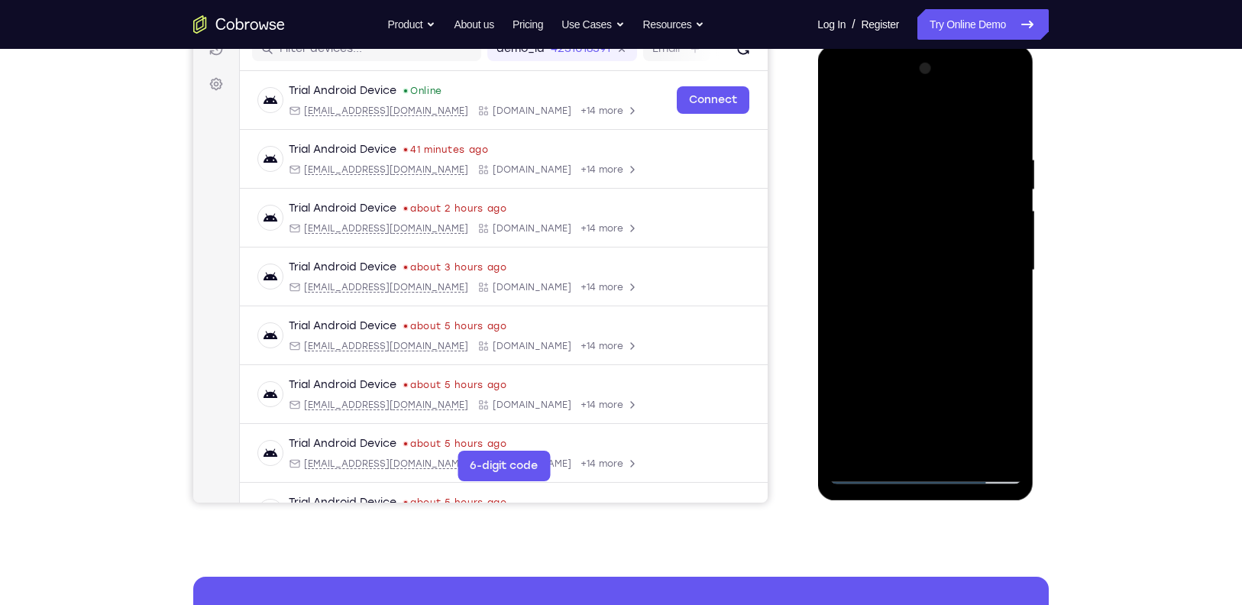
scroll to position [213, 0]
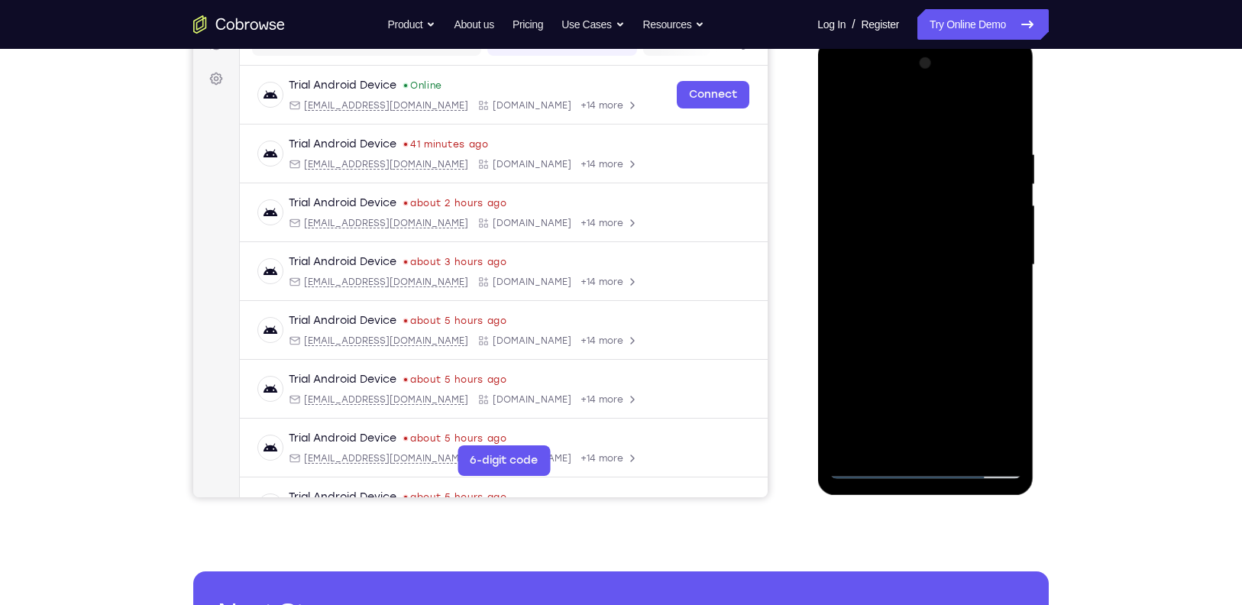
click at [916, 412] on div at bounding box center [925, 265] width 192 height 428
click at [936, 215] on div at bounding box center [925, 265] width 192 height 428
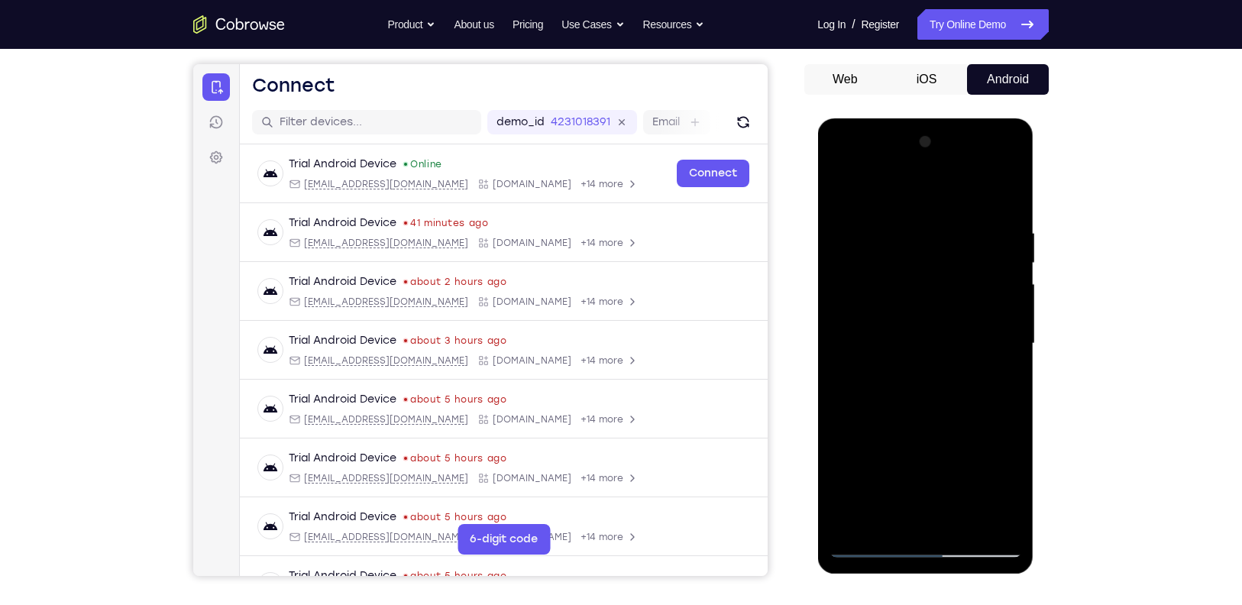
scroll to position [126, 0]
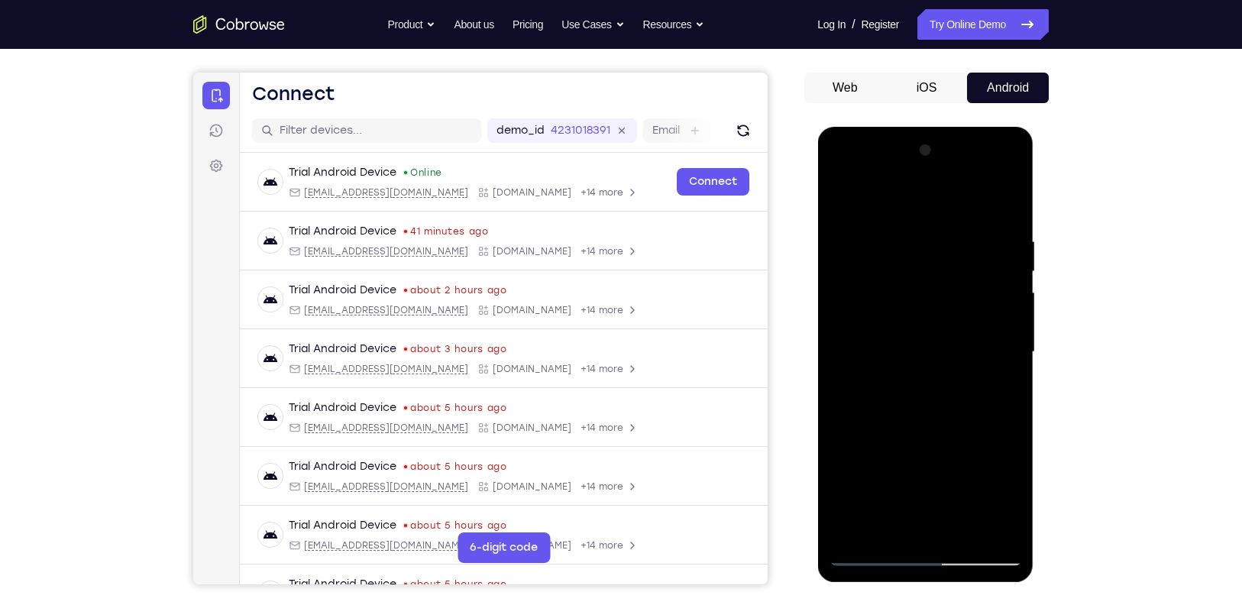
click at [1013, 190] on div at bounding box center [925, 352] width 192 height 428
drag, startPoint x: 972, startPoint y: 251, endPoint x: 969, endPoint y: 335, distance: 83.3
click at [969, 335] on div at bounding box center [925, 352] width 192 height 428
drag, startPoint x: 983, startPoint y: 272, endPoint x: 983, endPoint y: 307, distance: 35.1
click at [983, 307] on div at bounding box center [925, 352] width 192 height 428
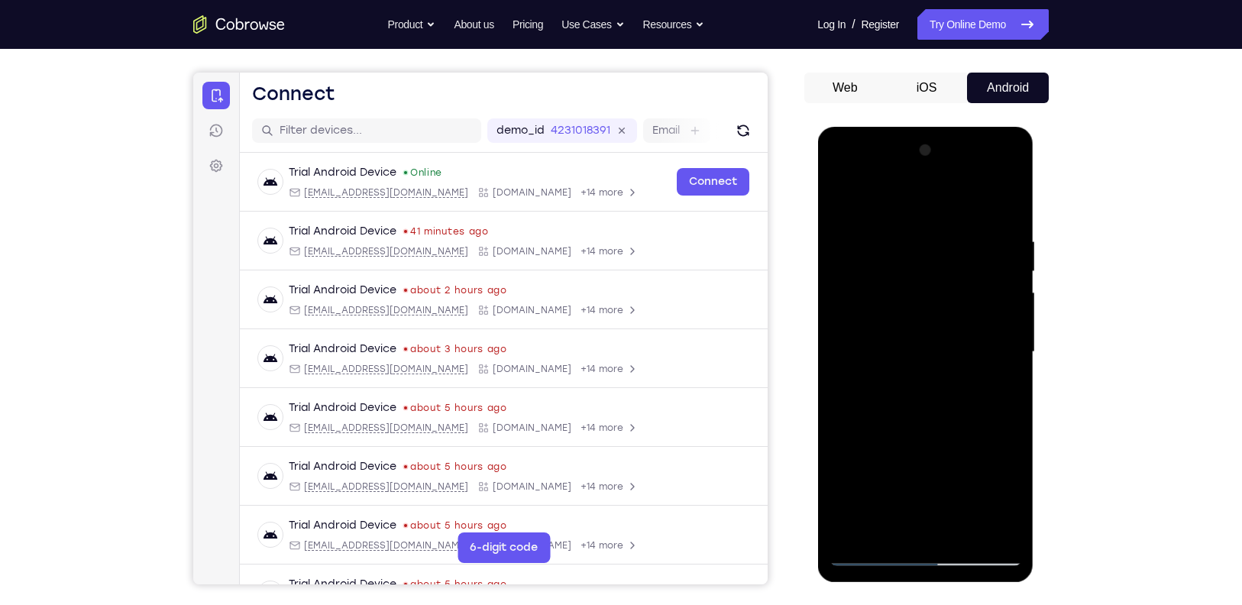
click at [1014, 192] on div at bounding box center [925, 352] width 192 height 428
click at [1004, 196] on div at bounding box center [925, 352] width 192 height 428
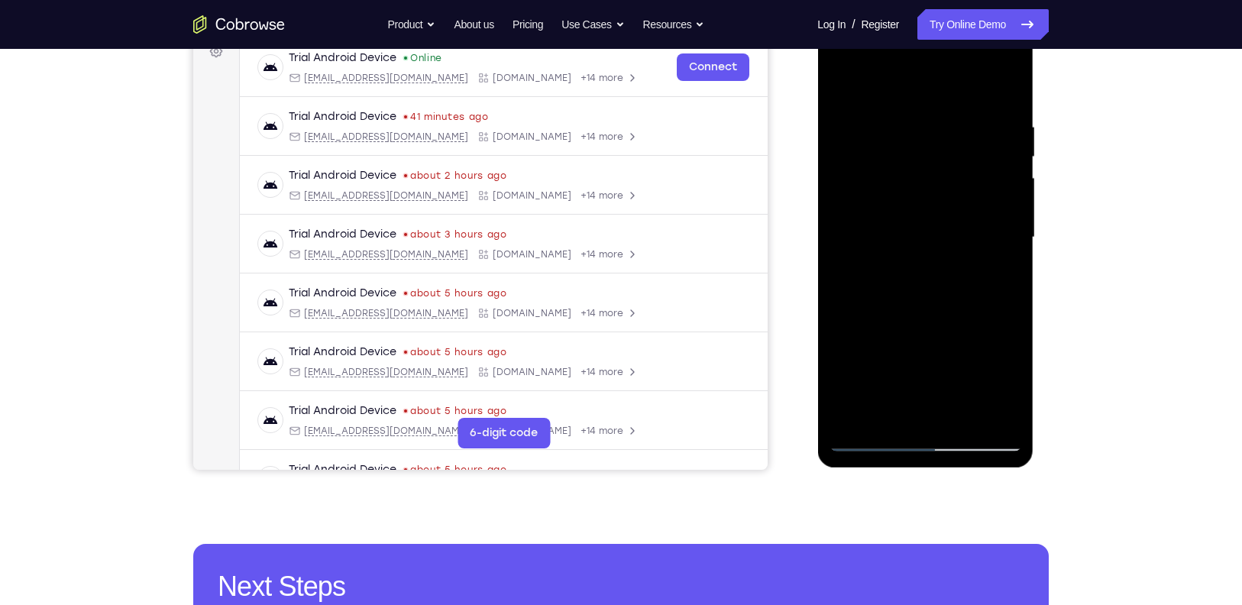
scroll to position [242, 0]
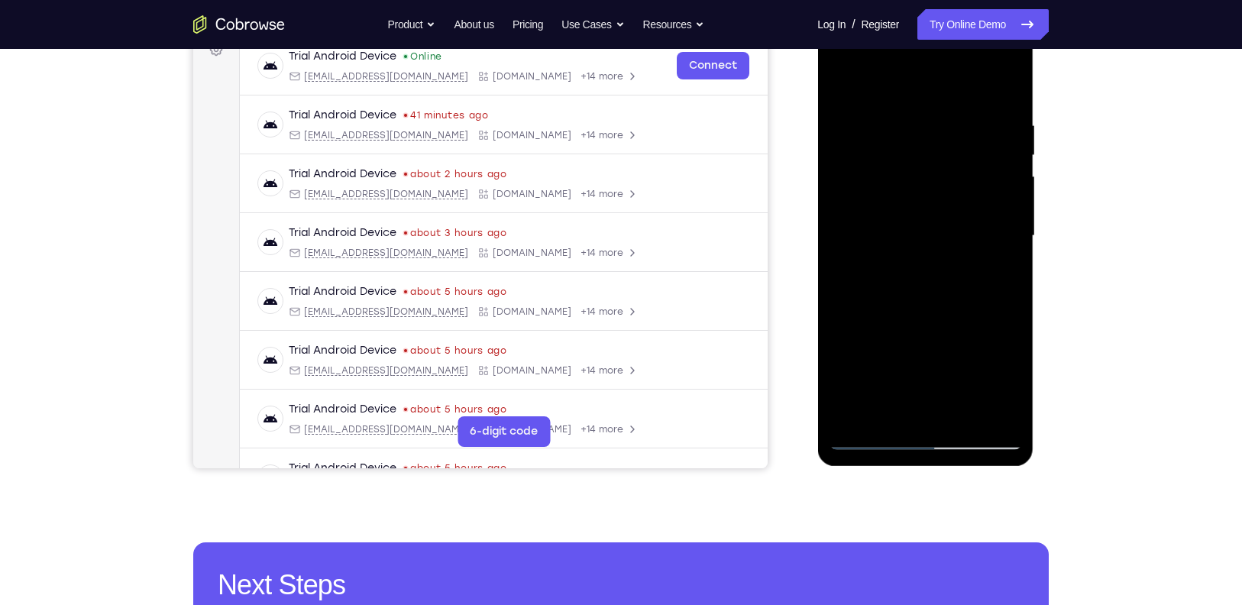
drag, startPoint x: 938, startPoint y: 379, endPoint x: 942, endPoint y: 208, distance: 171.1
click at [942, 208] on div at bounding box center [925, 236] width 192 height 428
drag, startPoint x: 991, startPoint y: 273, endPoint x: 988, endPoint y: 261, distance: 12.4
click at [988, 261] on div at bounding box center [925, 236] width 192 height 428
drag, startPoint x: 988, startPoint y: 275, endPoint x: 866, endPoint y: 237, distance: 127.3
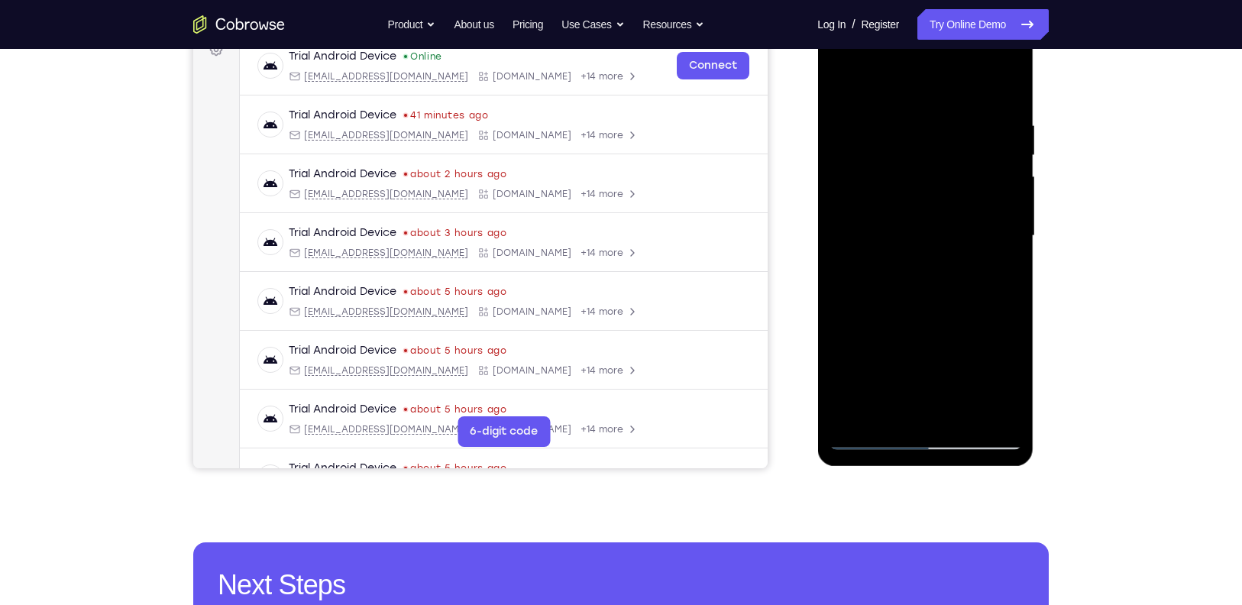
click at [866, 237] on div at bounding box center [925, 236] width 192 height 428
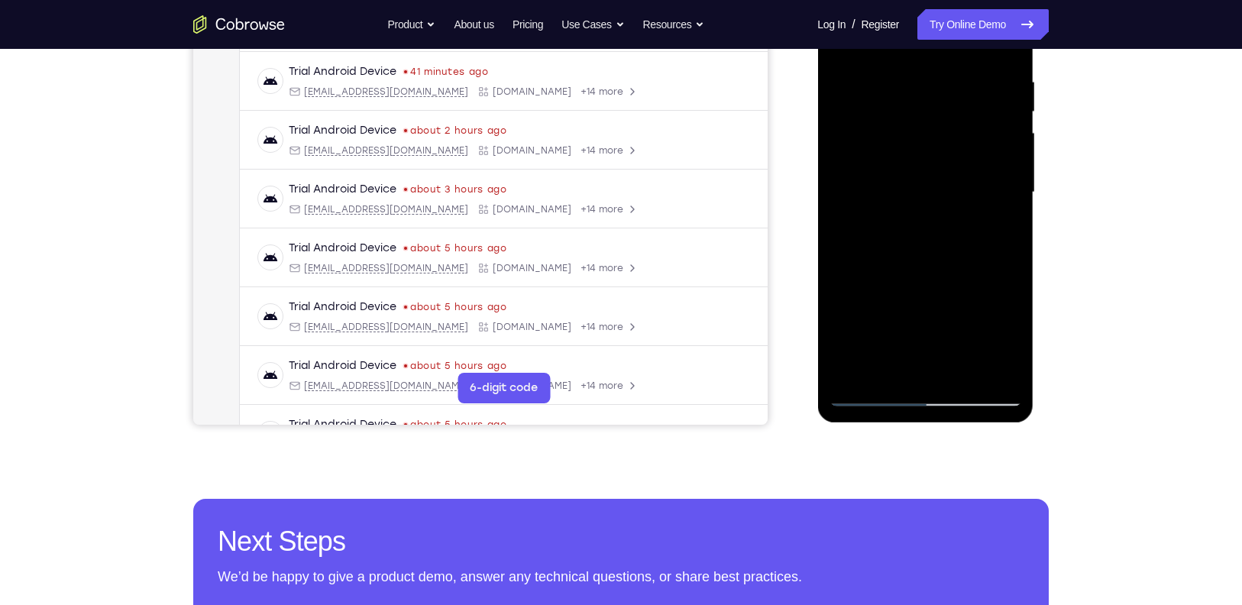
scroll to position [287, 0]
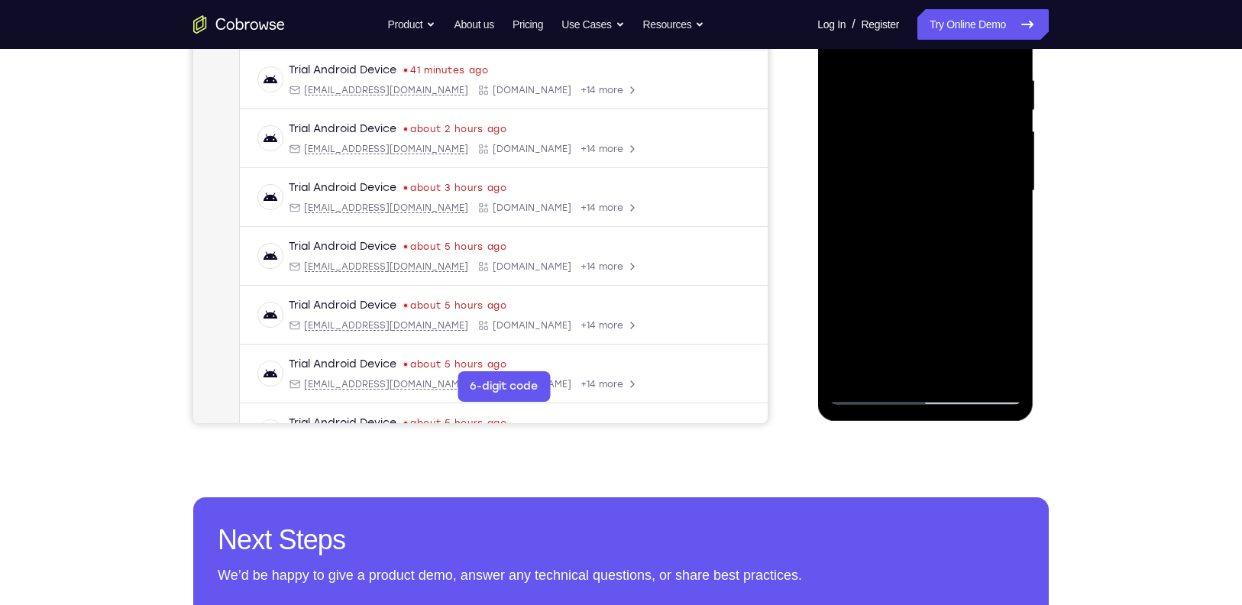
drag, startPoint x: 903, startPoint y: 267, endPoint x: 866, endPoint y: 120, distance: 151.9
click at [866, 120] on div at bounding box center [925, 191] width 192 height 428
drag, startPoint x: 911, startPoint y: 254, endPoint x: 888, endPoint y: 130, distance: 126.0
click at [888, 130] on div at bounding box center [925, 191] width 192 height 428
drag, startPoint x: 898, startPoint y: 280, endPoint x: 890, endPoint y: 177, distance: 102.7
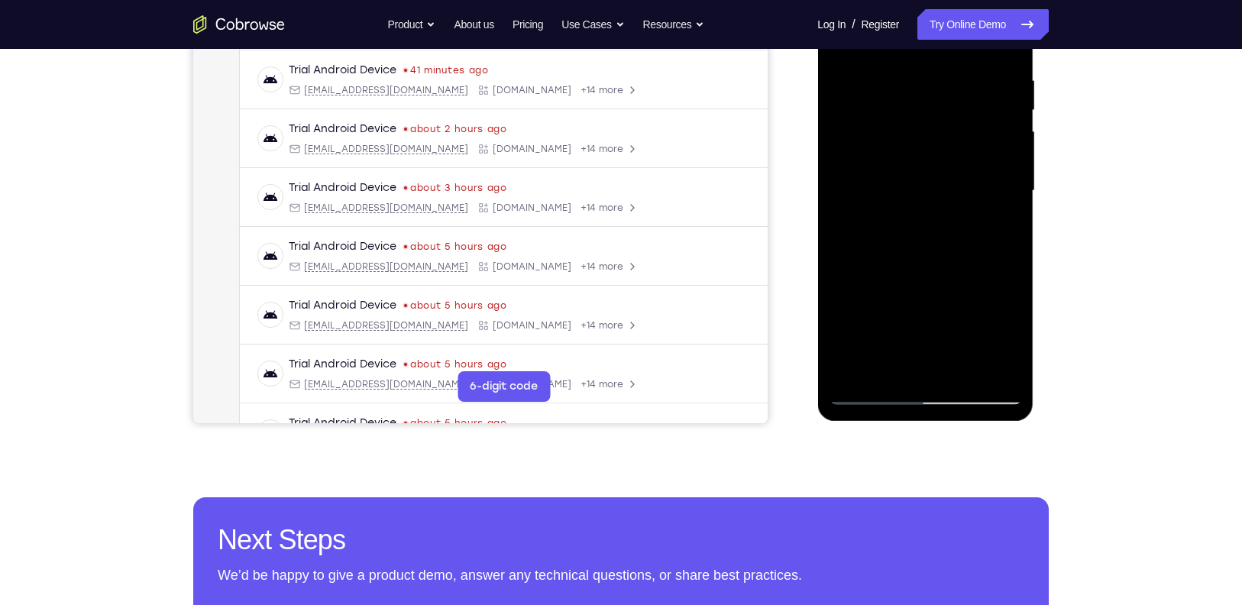
click at [890, 177] on div at bounding box center [925, 191] width 192 height 428
click at [891, 207] on div at bounding box center [925, 191] width 192 height 428
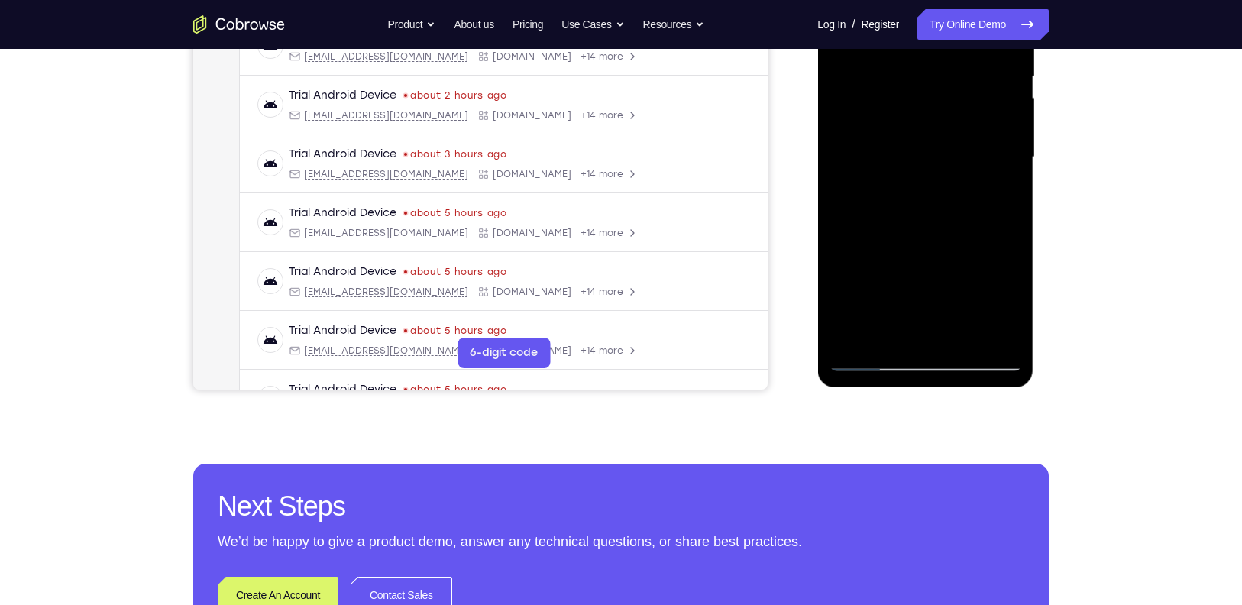
scroll to position [322, 0]
click at [873, 352] on div at bounding box center [925, 157] width 192 height 428
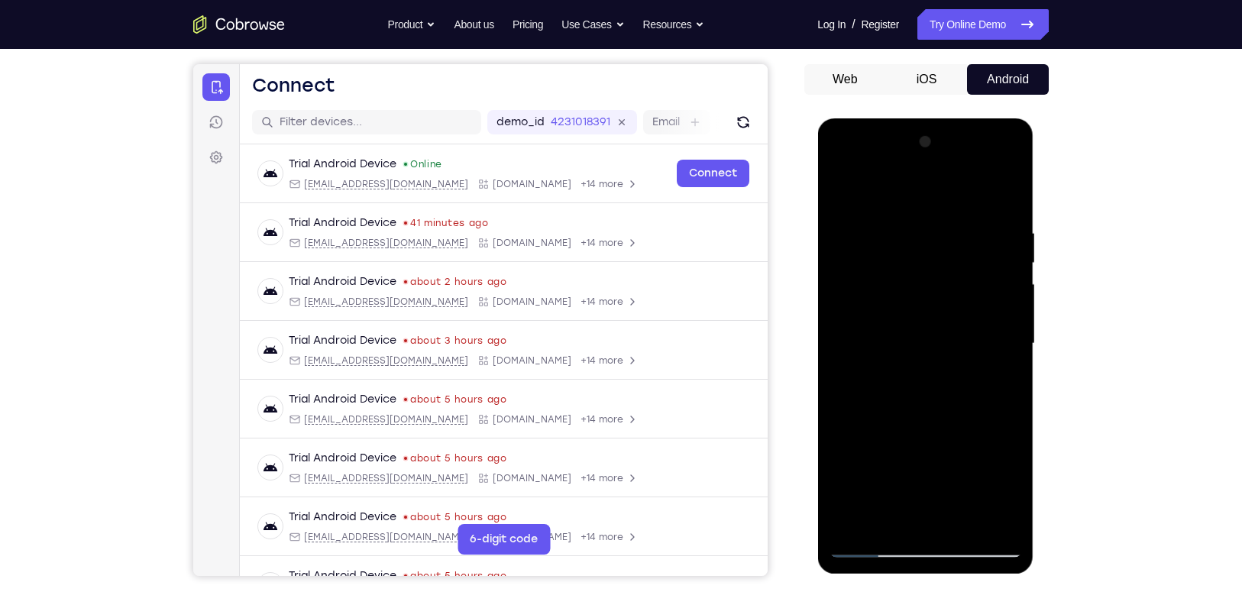
scroll to position [133, 0]
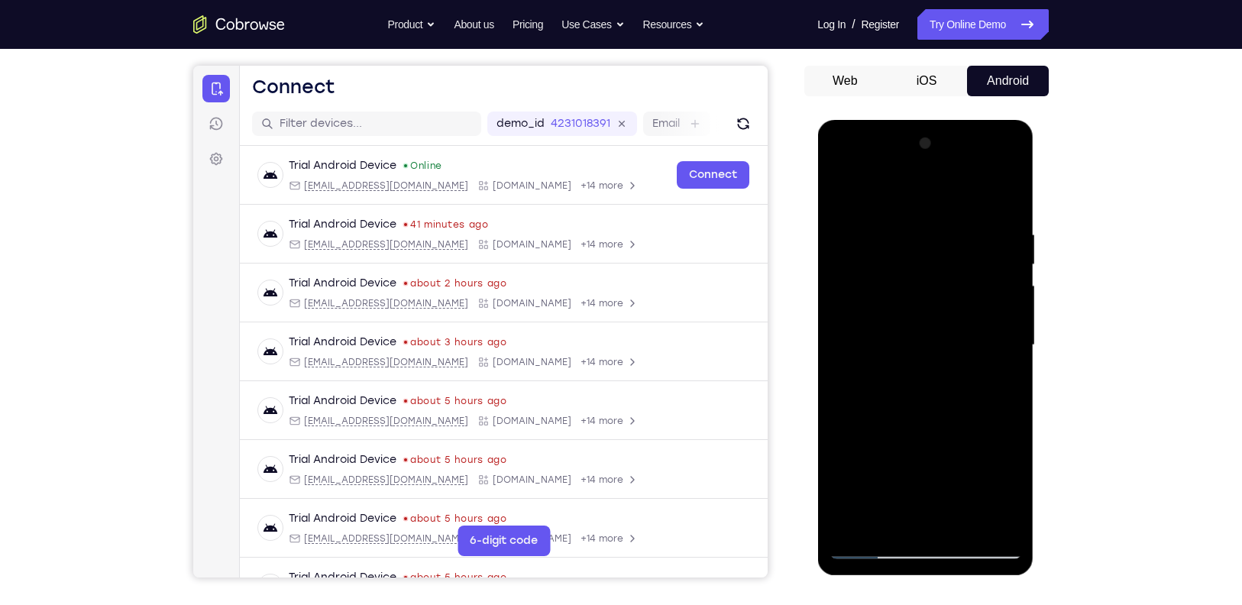
drag, startPoint x: 1004, startPoint y: 260, endPoint x: 954, endPoint y: 514, distance: 259.1
click at [954, 514] on div at bounding box center [925, 345] width 192 height 428
drag, startPoint x: 980, startPoint y: 291, endPoint x: 957, endPoint y: 463, distance: 173.4
click at [957, 463] on div at bounding box center [925, 345] width 192 height 428
drag, startPoint x: 989, startPoint y: 280, endPoint x: 983, endPoint y: 442, distance: 162.8
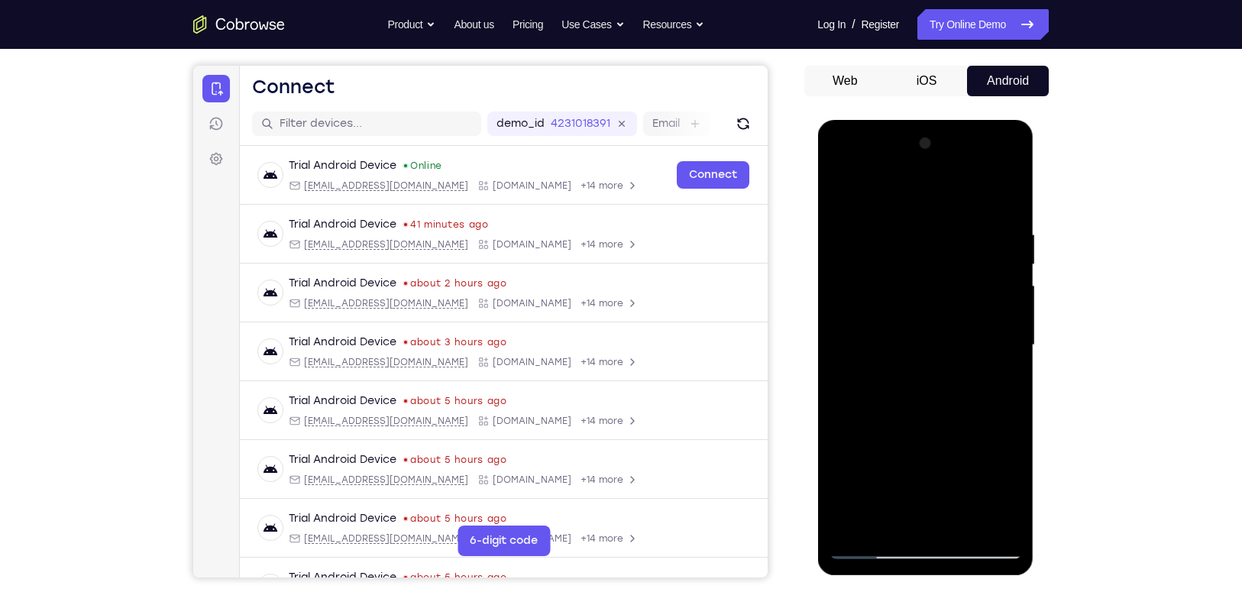
click at [983, 442] on div at bounding box center [925, 345] width 192 height 428
drag, startPoint x: 1001, startPoint y: 240, endPoint x: 988, endPoint y: 342, distance: 103.2
click at [988, 342] on div at bounding box center [925, 345] width 192 height 428
drag, startPoint x: 995, startPoint y: 201, endPoint x: 980, endPoint y: 368, distance: 168.0
click at [980, 368] on div at bounding box center [925, 345] width 192 height 428
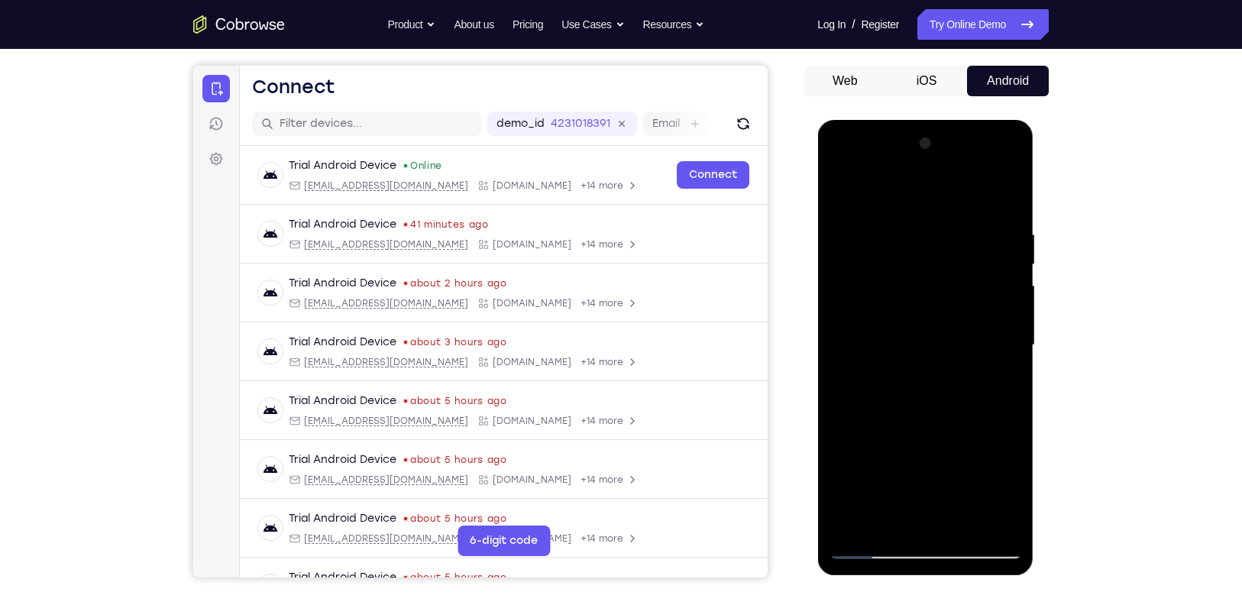
click at [973, 211] on div at bounding box center [925, 345] width 192 height 428
click at [1004, 194] on div at bounding box center [925, 345] width 192 height 428
